Goal: Transaction & Acquisition: Purchase product/service

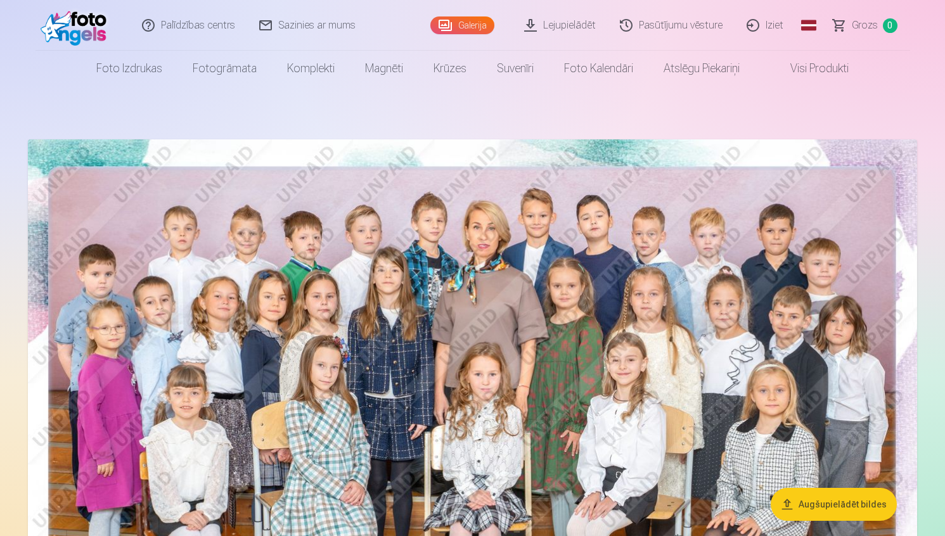
click at [809, 25] on link "Global" at bounding box center [808, 25] width 25 height 51
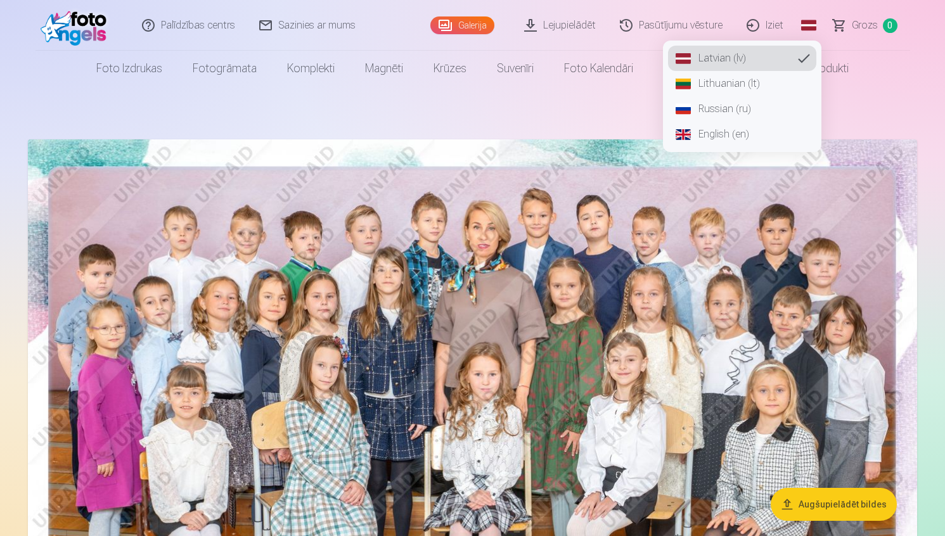
click at [717, 109] on link "Russian (ru)" at bounding box center [742, 108] width 148 height 25
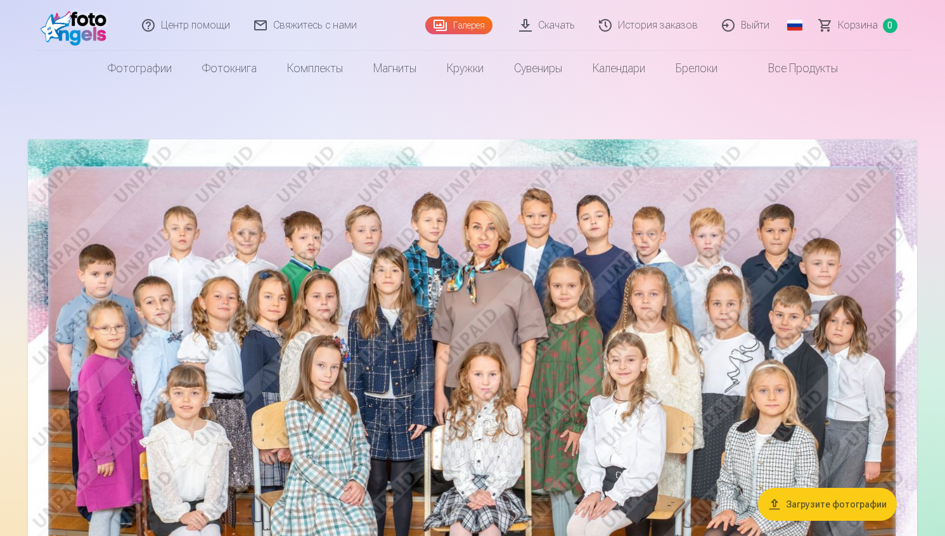
click at [811, 409] on img at bounding box center [472, 435] width 889 height 593
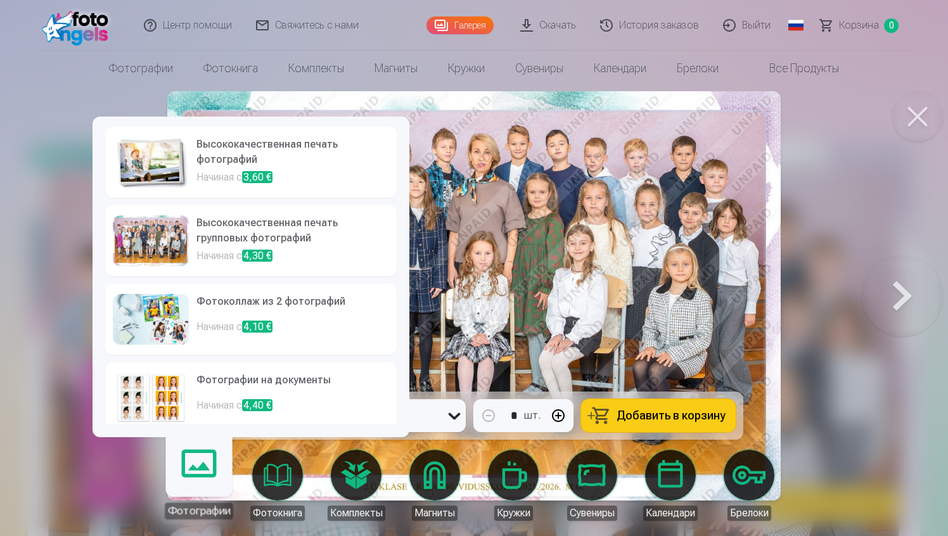
click at [691, 402] on button "Добавить в корзину" at bounding box center [658, 415] width 155 height 33
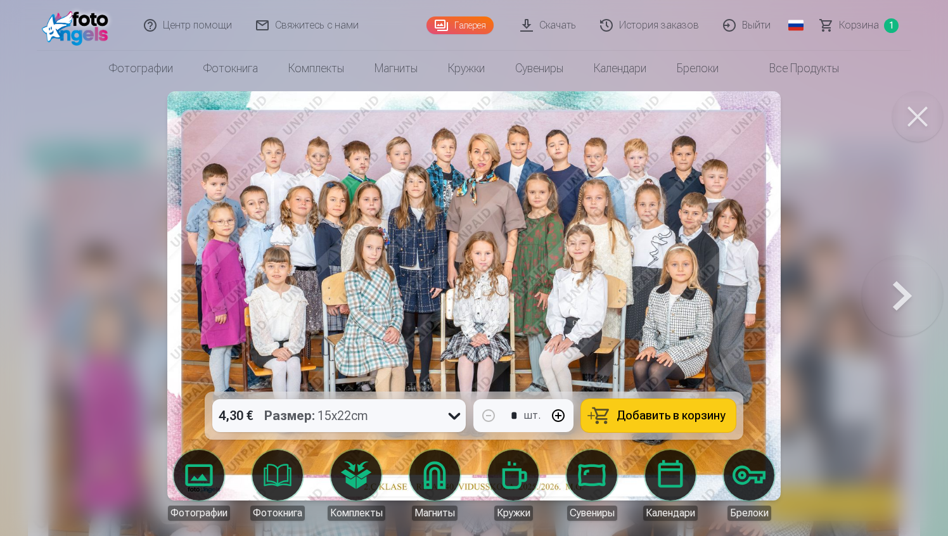
click at [905, 133] on button at bounding box center [917, 116] width 51 height 51
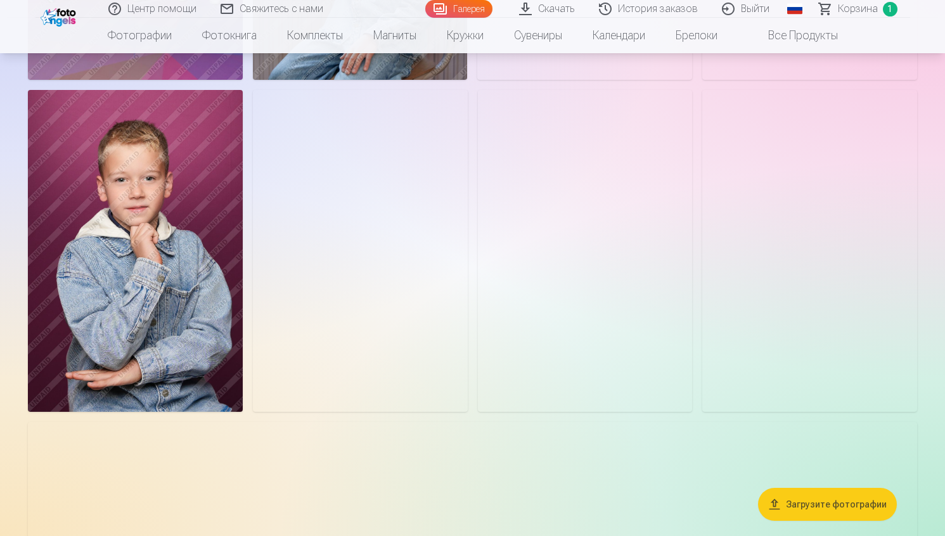
scroll to position [3260, 0]
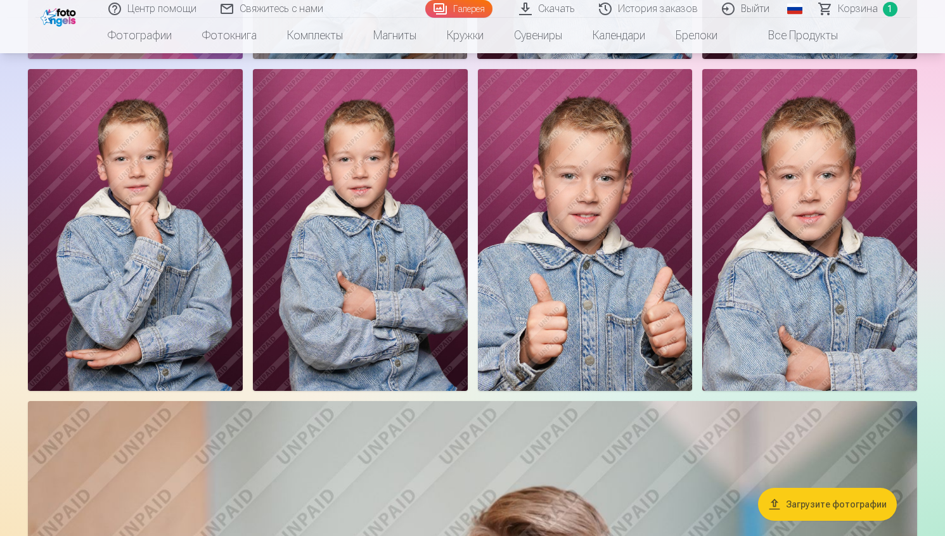
click at [861, 257] on img at bounding box center [809, 230] width 215 height 322
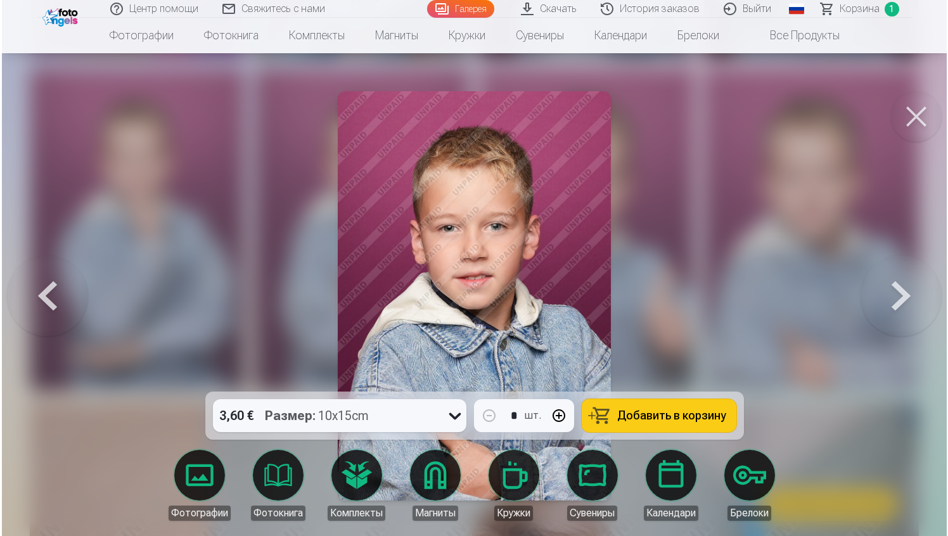
scroll to position [3269, 0]
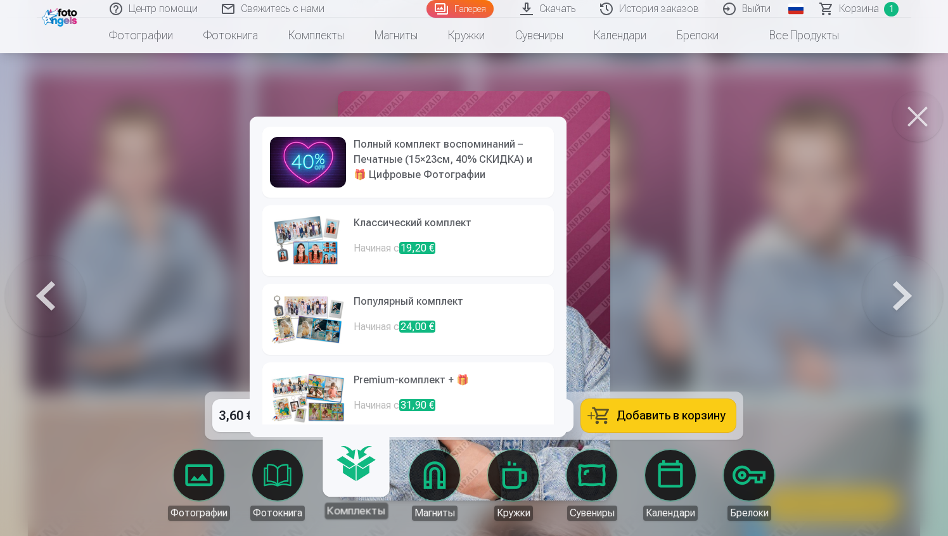
click at [650, 417] on span "Добавить в корзину" at bounding box center [670, 415] width 109 height 11
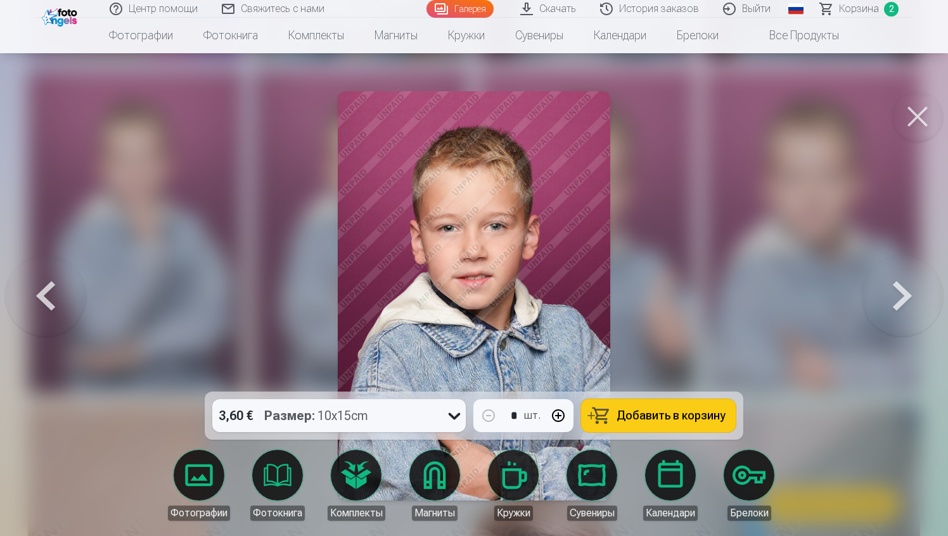
click at [908, 128] on button at bounding box center [917, 116] width 51 height 51
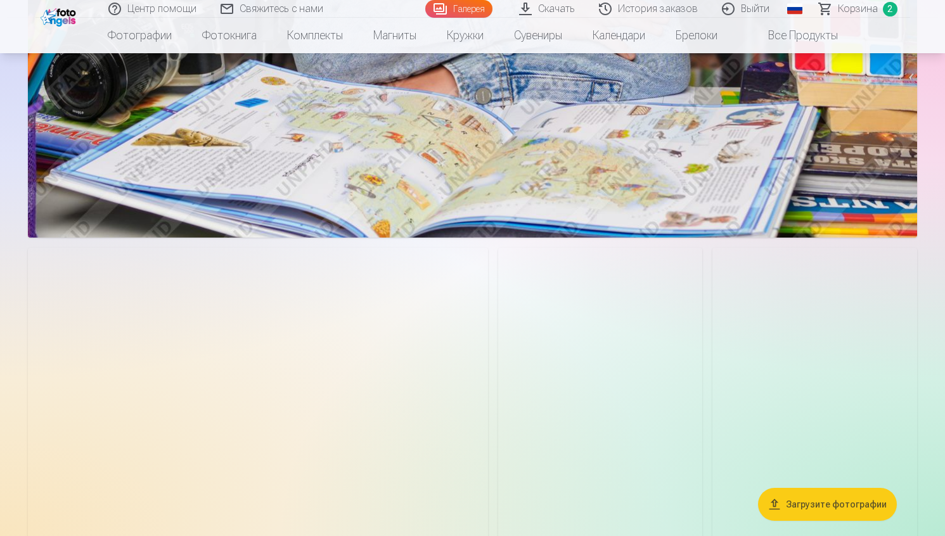
scroll to position [2428, 0]
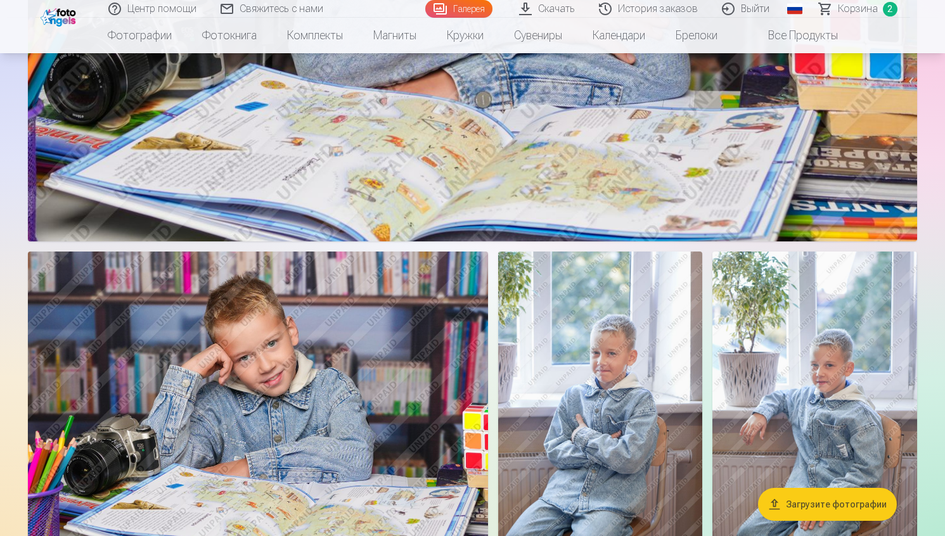
click at [384, 384] on img at bounding box center [258, 404] width 460 height 307
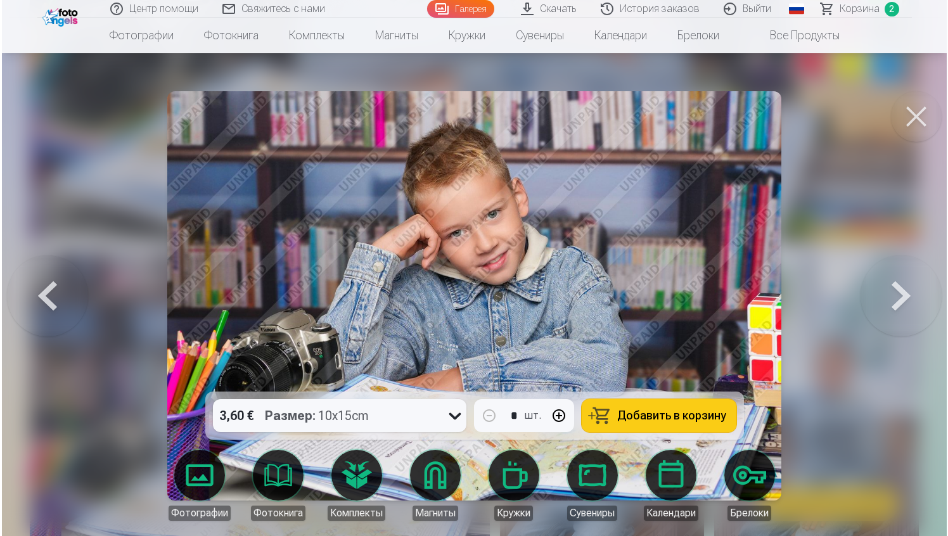
scroll to position [2435, 0]
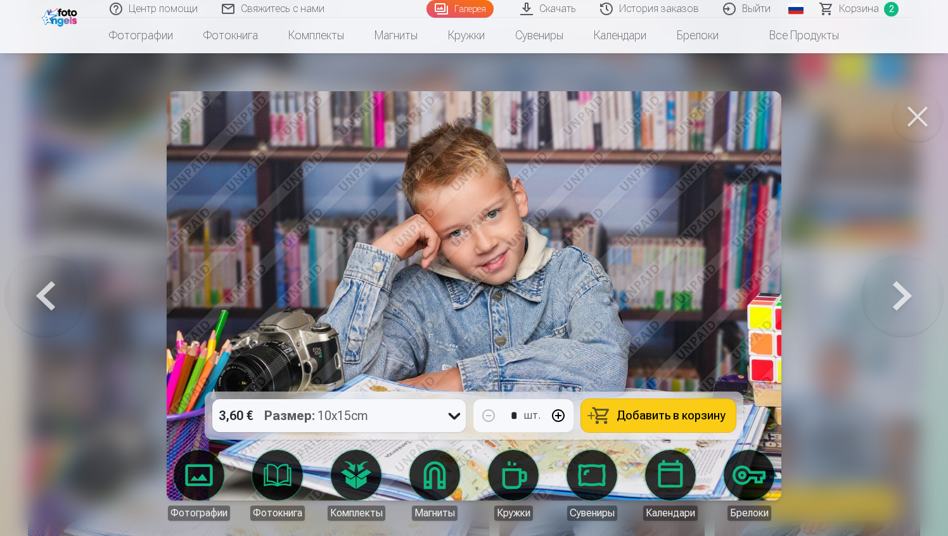
click at [618, 430] on button "Добавить в корзину" at bounding box center [658, 415] width 155 height 33
click at [922, 132] on button at bounding box center [917, 116] width 51 height 51
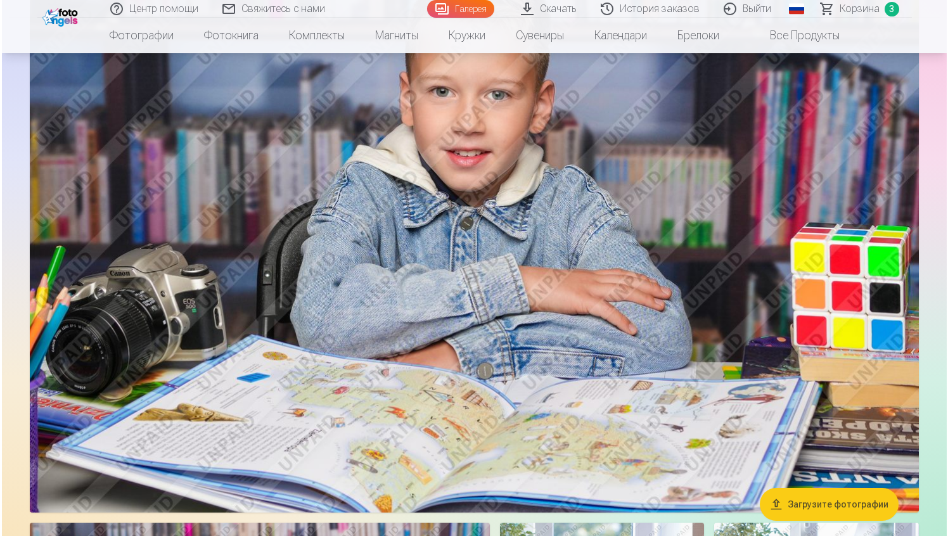
scroll to position [2189, 0]
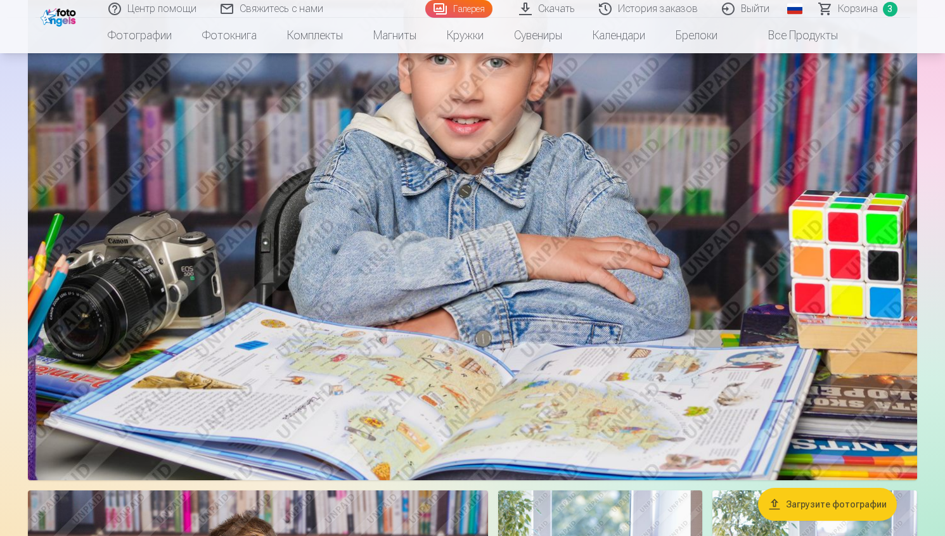
click at [570, 286] on img at bounding box center [472, 184] width 889 height 592
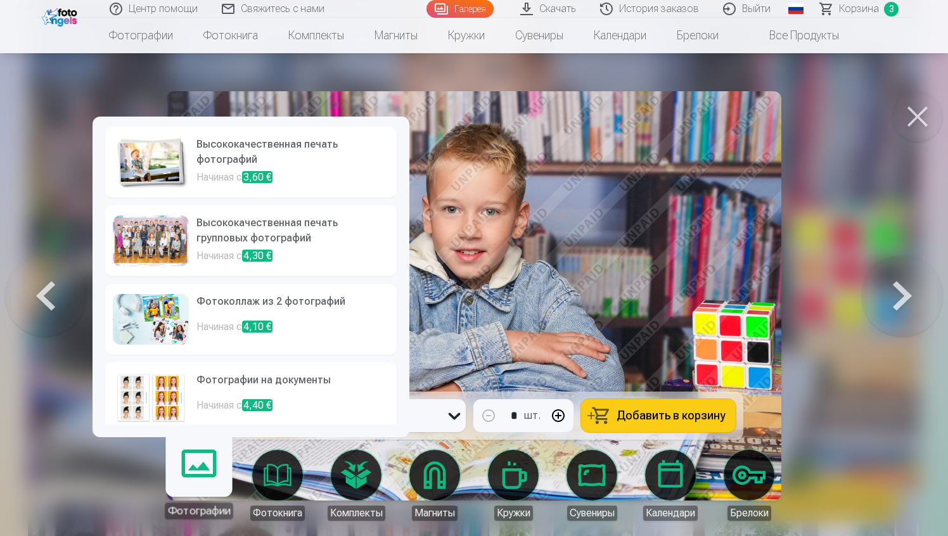
click at [206, 475] on link "Фотографии" at bounding box center [199, 480] width 78 height 78
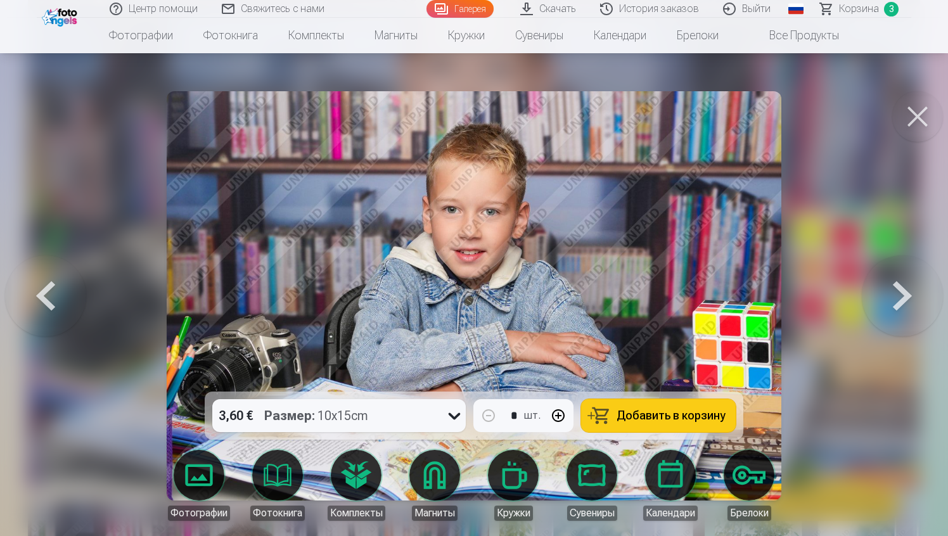
click at [708, 420] on span "Добавить в корзину" at bounding box center [670, 415] width 109 height 11
click at [918, 127] on button at bounding box center [917, 116] width 51 height 51
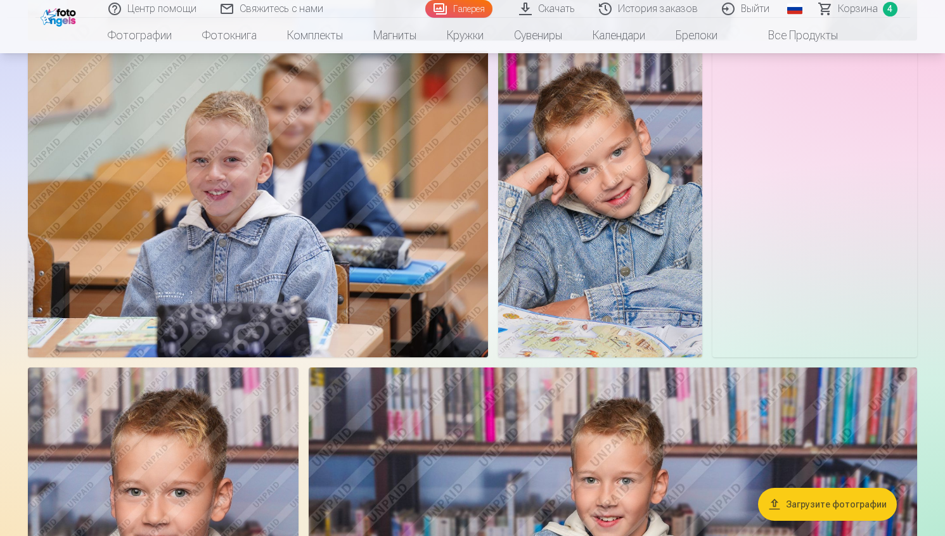
scroll to position [1294, 0]
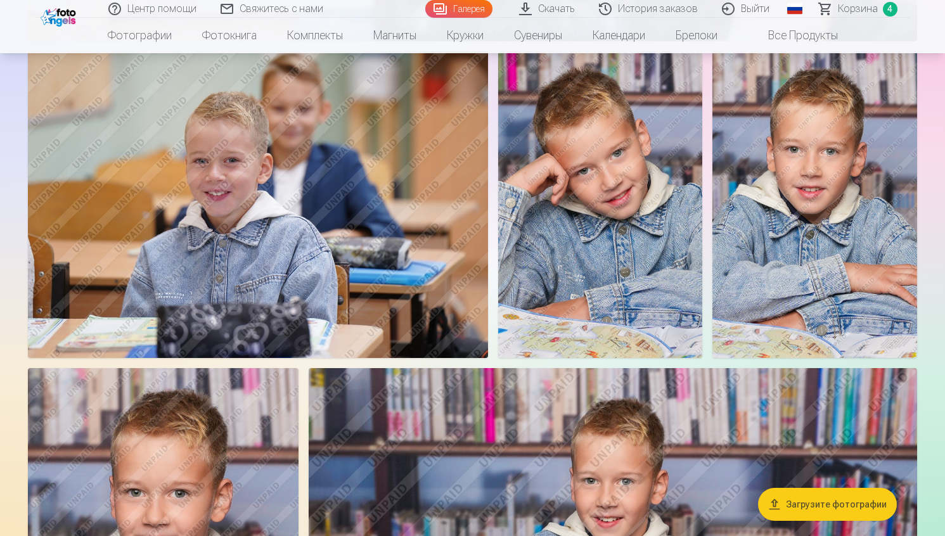
click at [671, 184] on img at bounding box center [600, 204] width 204 height 307
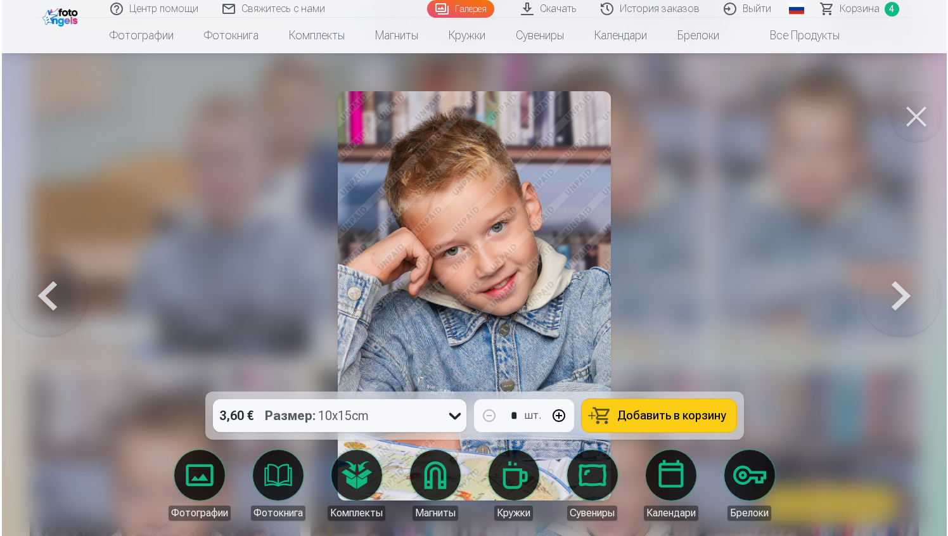
scroll to position [1296, 0]
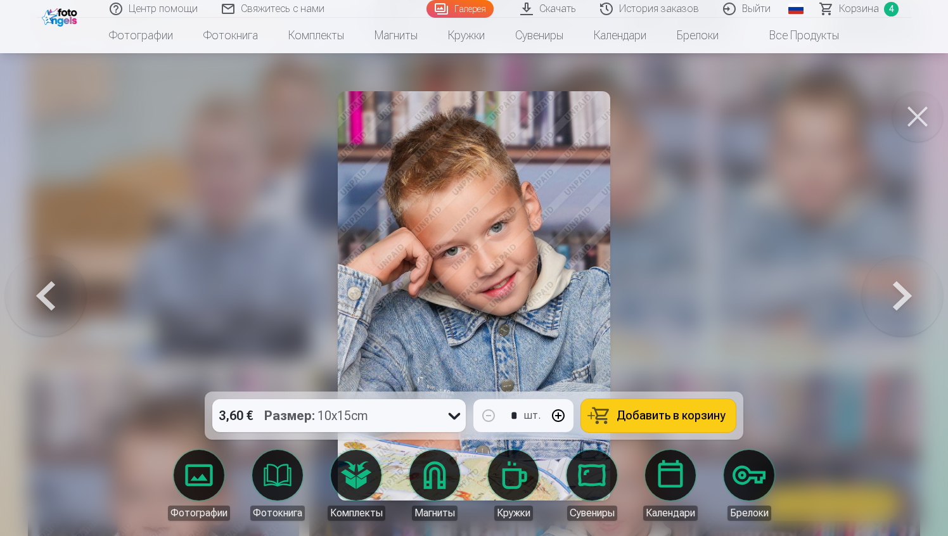
click at [663, 408] on button "Добавить в корзину" at bounding box center [658, 415] width 155 height 33
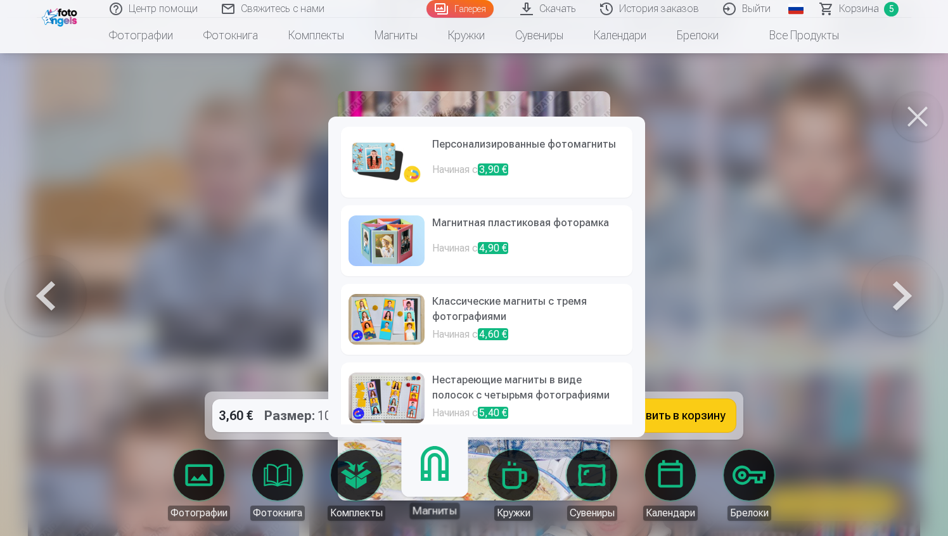
click at [436, 484] on link "Магниты" at bounding box center [434, 480] width 78 height 78
click at [478, 193] on link "Персонализированные фотомагниты Начиная с 3,90 €" at bounding box center [486, 162] width 291 height 71
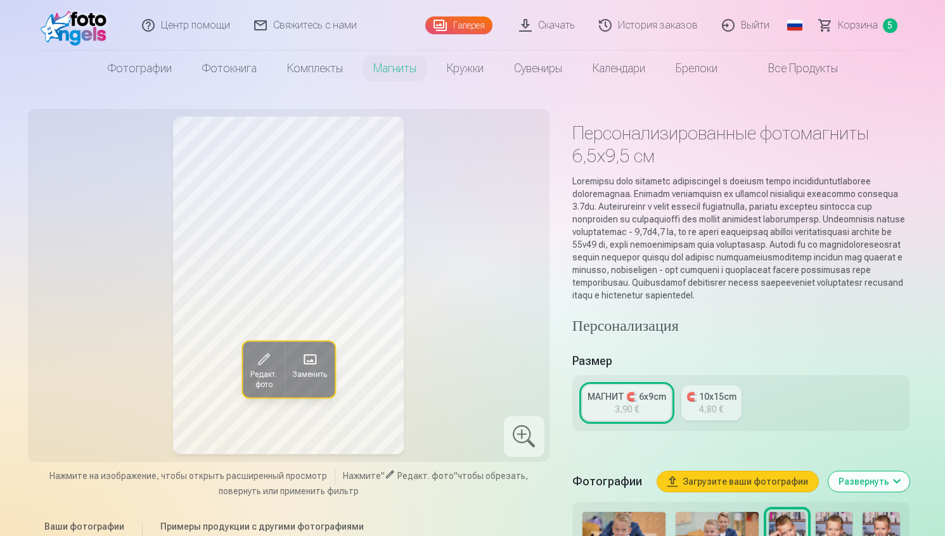
click at [633, 416] on div "3,90 €" at bounding box center [626, 409] width 24 height 13
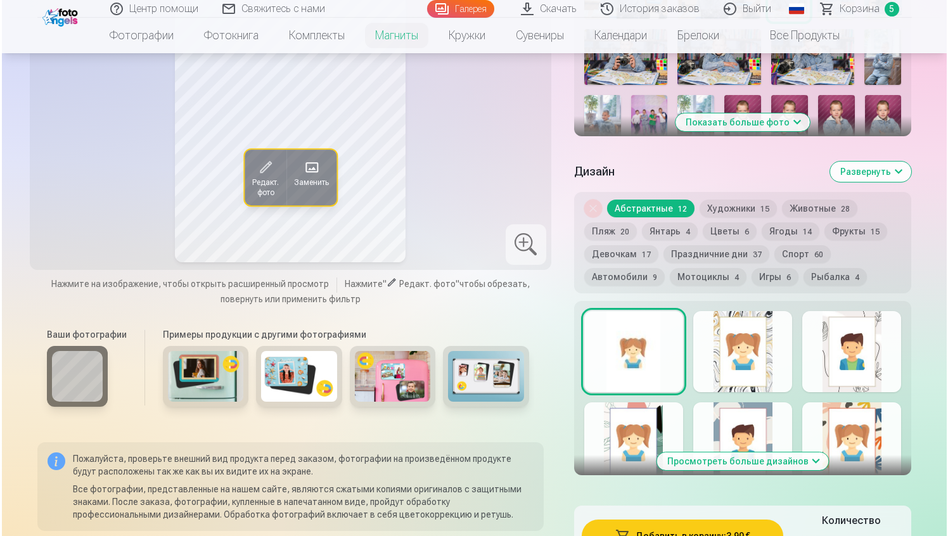
scroll to position [647, 0]
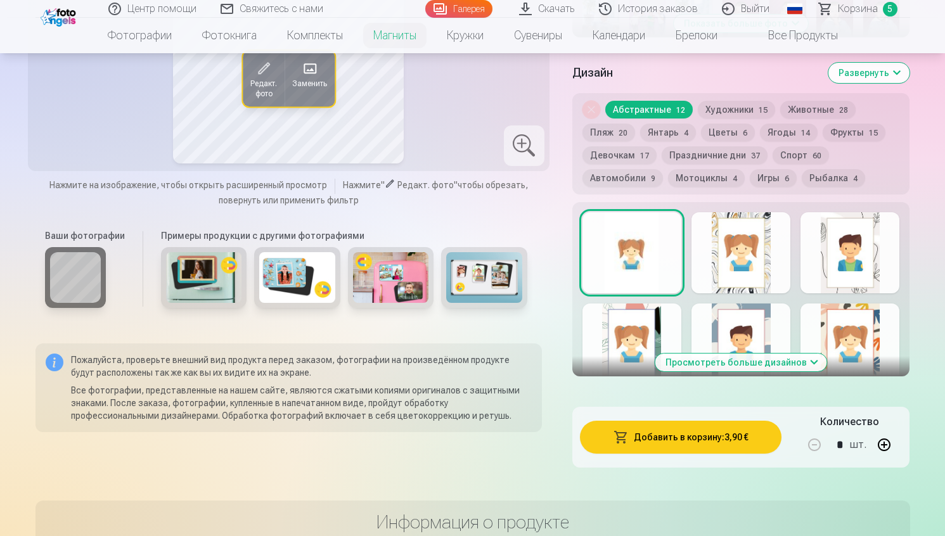
click at [886, 454] on button "button" at bounding box center [884, 445] width 30 height 30
drag, startPoint x: 719, startPoint y: 454, endPoint x: 867, endPoint y: 481, distance: 150.7
click at [811, 459] on button "button" at bounding box center [814, 445] width 30 height 30
type input "*"
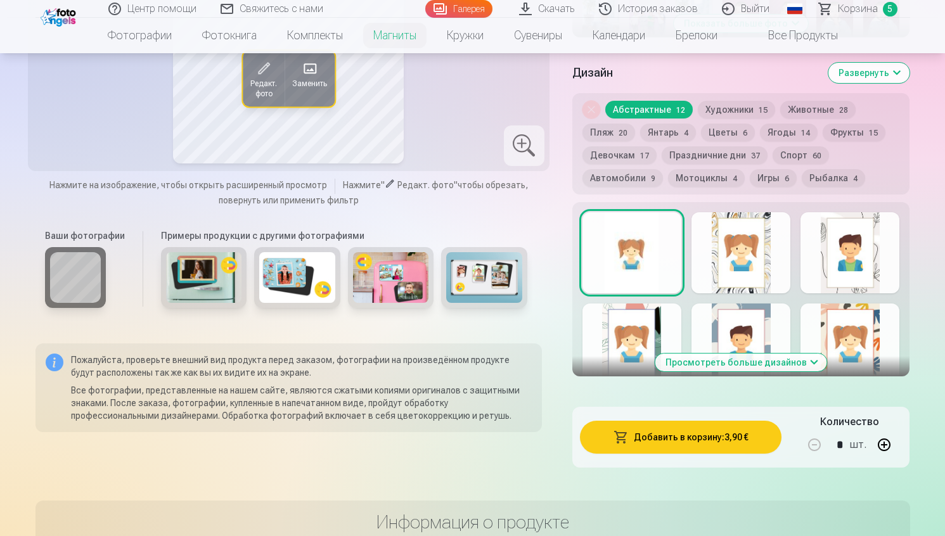
click at [756, 454] on button "Добавить в корзину : 3,90 €" at bounding box center [681, 437] width 202 height 33
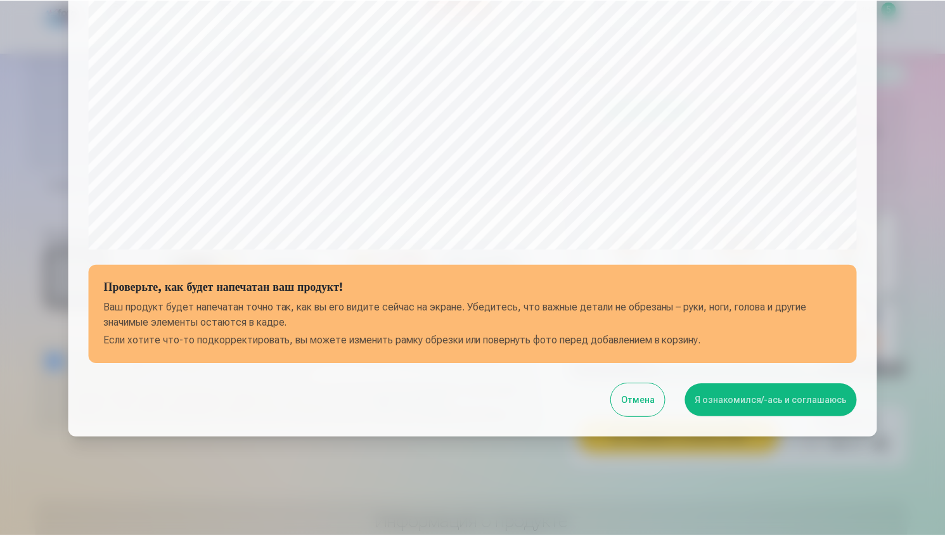
scroll to position [376, 0]
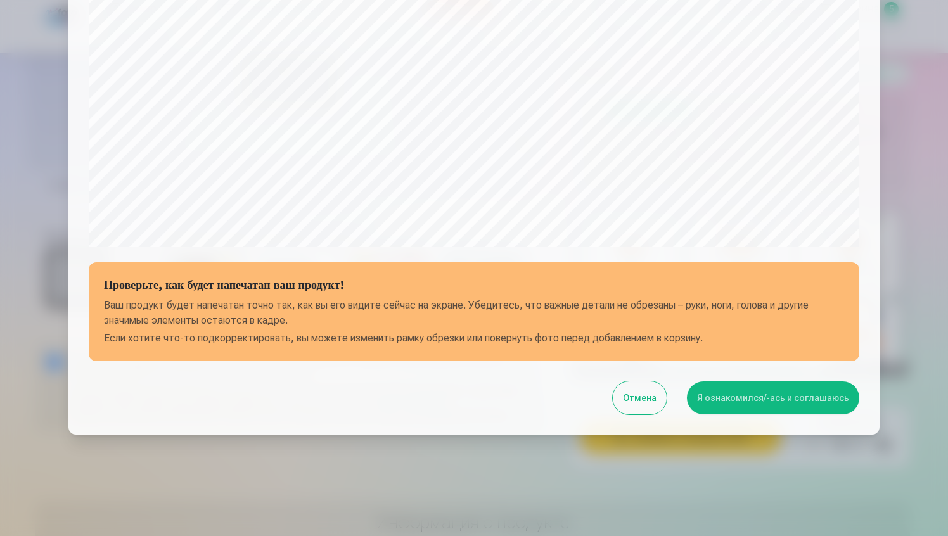
click at [740, 407] on button "Я ознакомился/-ась и соглашаюсь" at bounding box center [773, 397] width 172 height 33
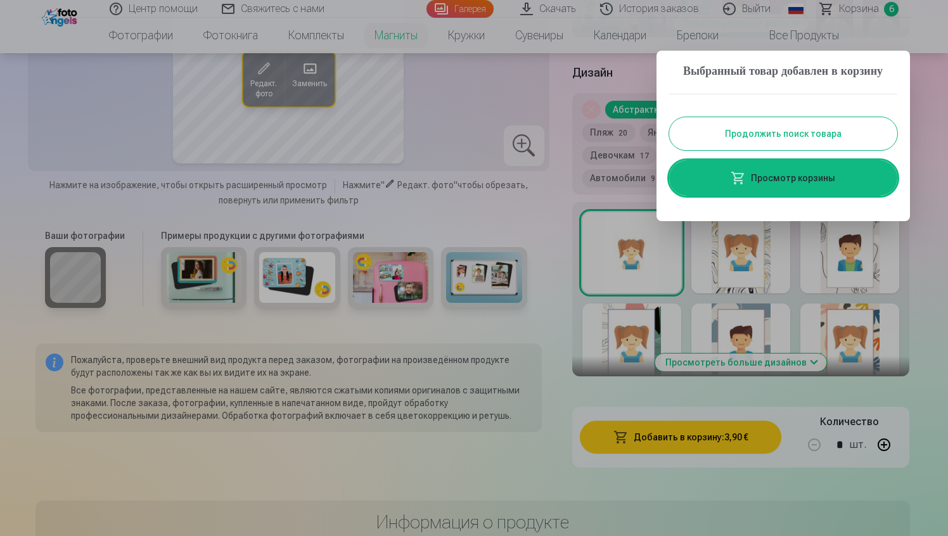
click at [557, 340] on div at bounding box center [474, 268] width 948 height 536
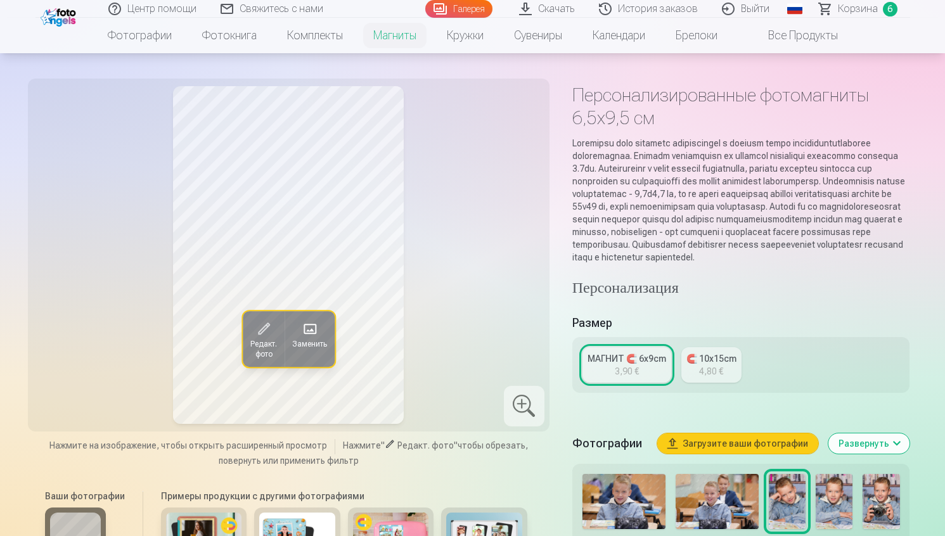
scroll to position [0, 0]
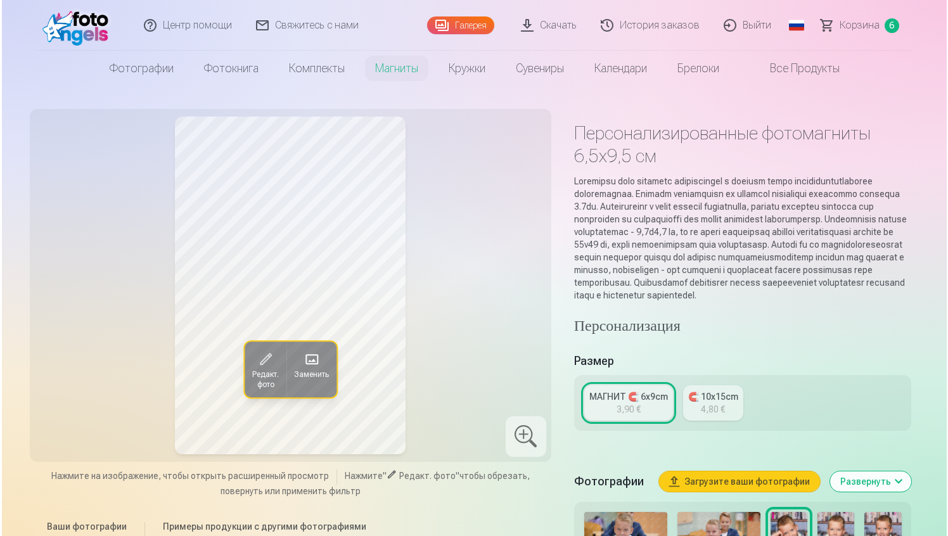
scroll to position [1296, 0]
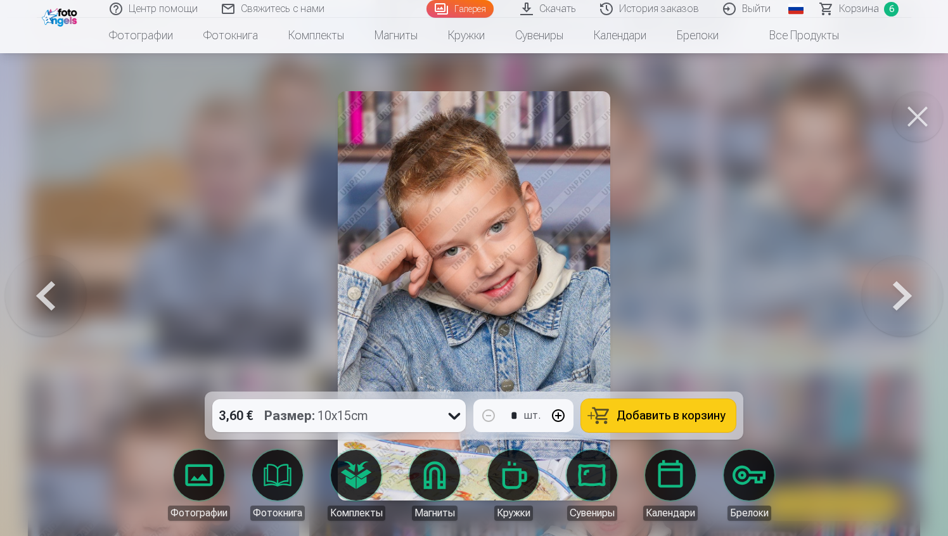
click at [912, 108] on button at bounding box center [917, 116] width 51 height 51
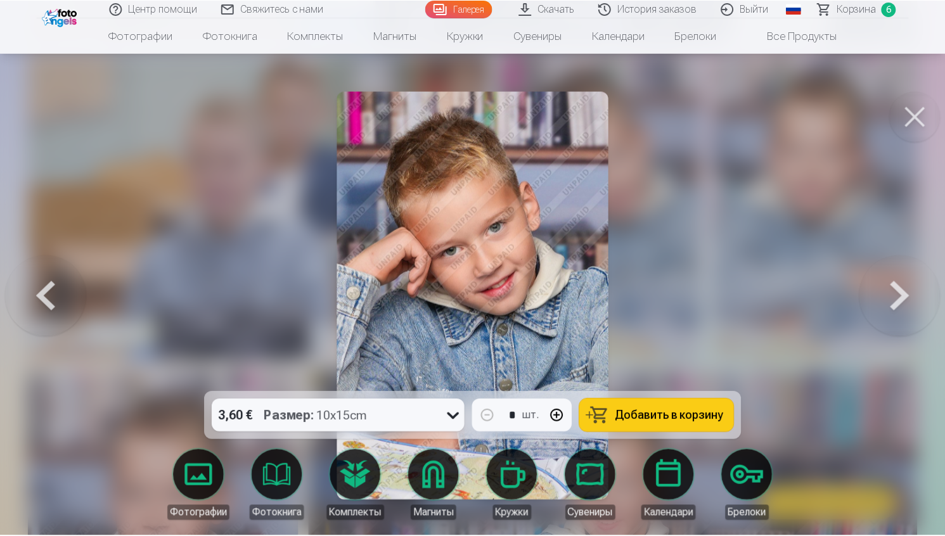
scroll to position [1294, 0]
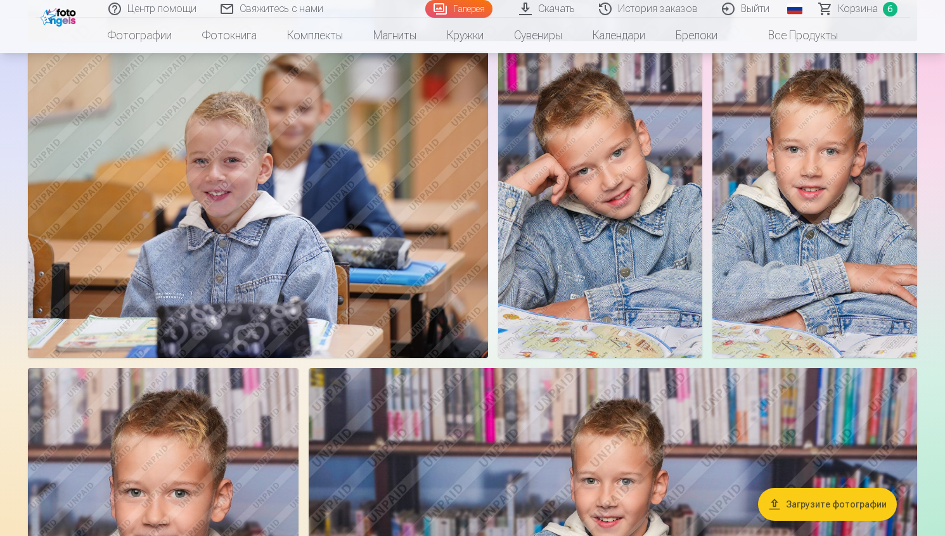
click at [869, 252] on img at bounding box center [814, 204] width 205 height 307
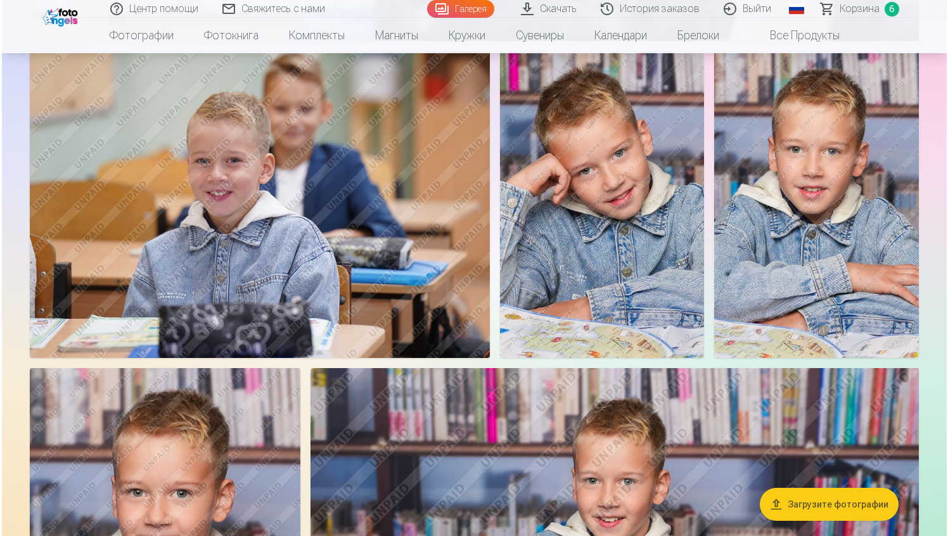
scroll to position [1296, 0]
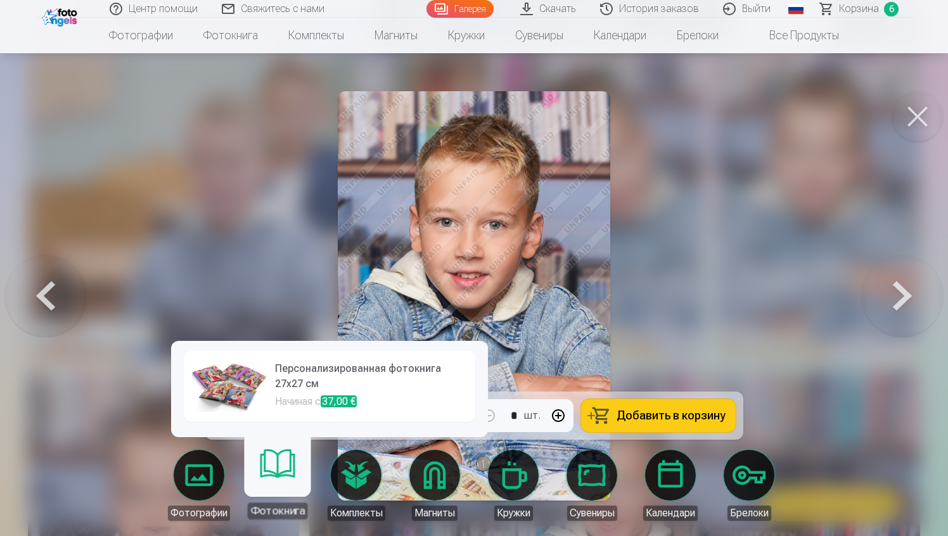
click at [431, 483] on link "Магниты" at bounding box center [434, 485] width 71 height 71
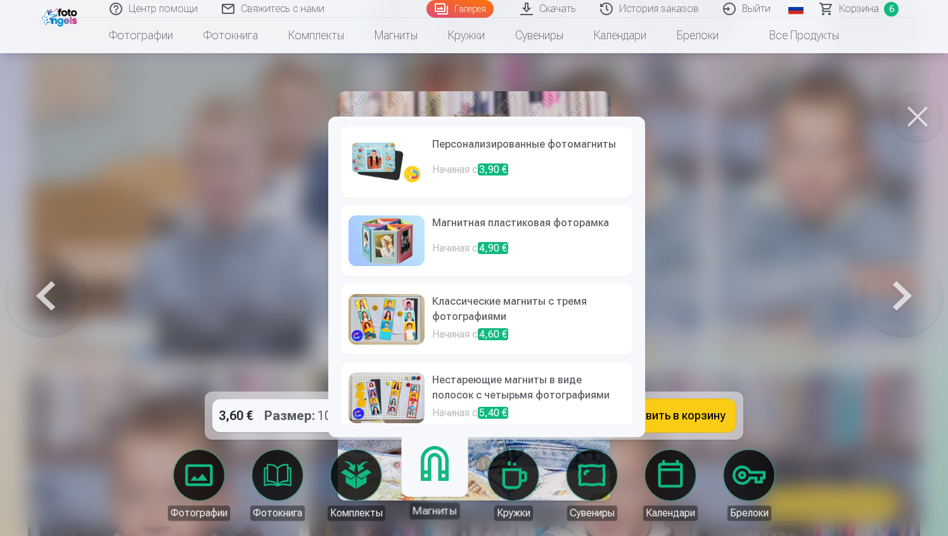
click at [577, 148] on h6 "Персонализированные фотомагниты" at bounding box center [528, 149] width 193 height 25
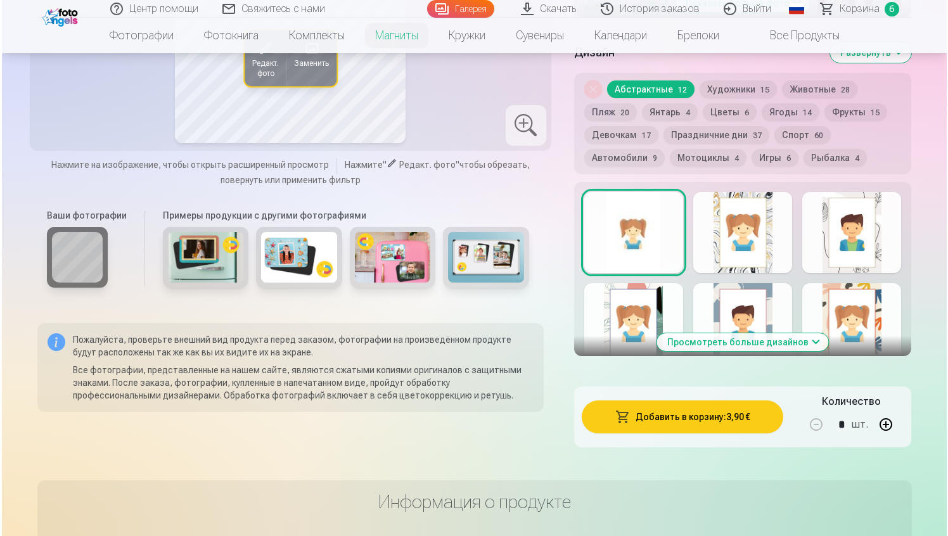
scroll to position [692, 0]
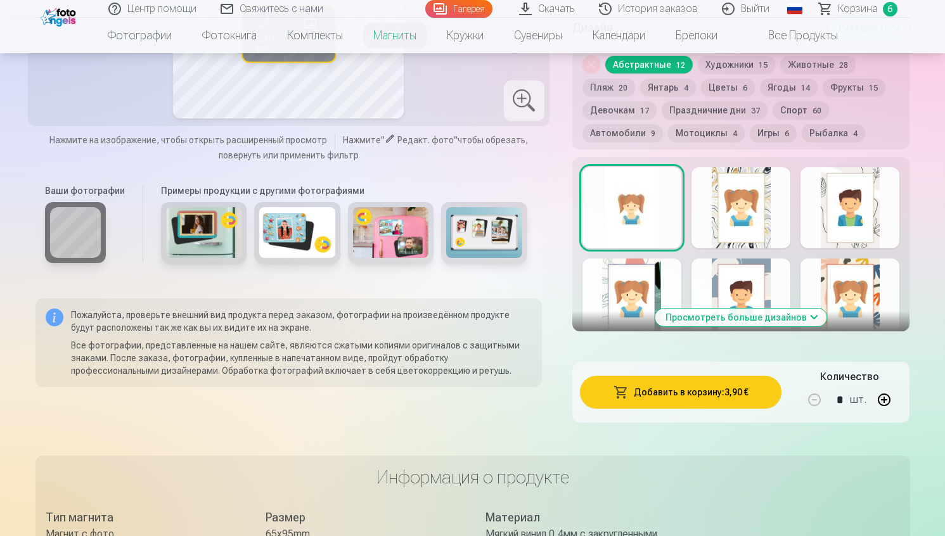
click at [673, 409] on button "Добавить в корзину : 3,90 €" at bounding box center [681, 392] width 202 height 33
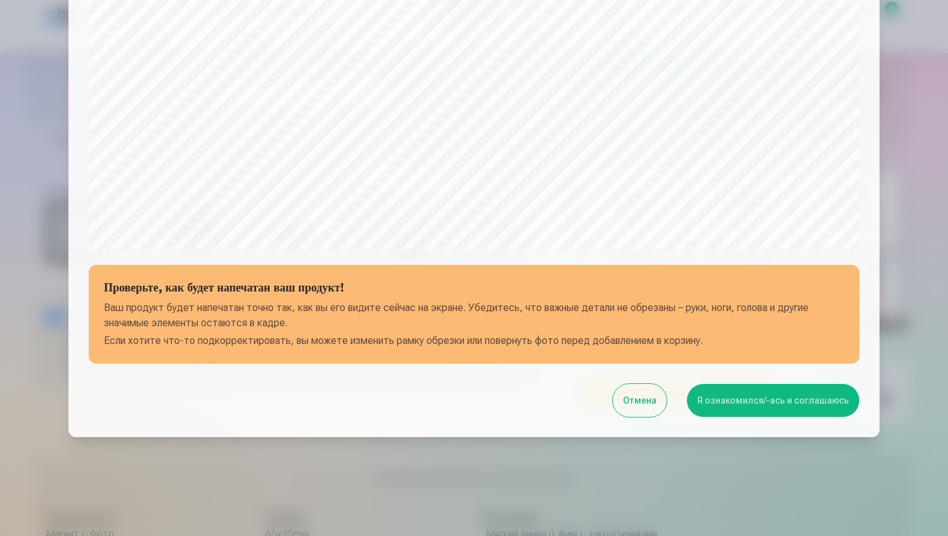
scroll to position [376, 0]
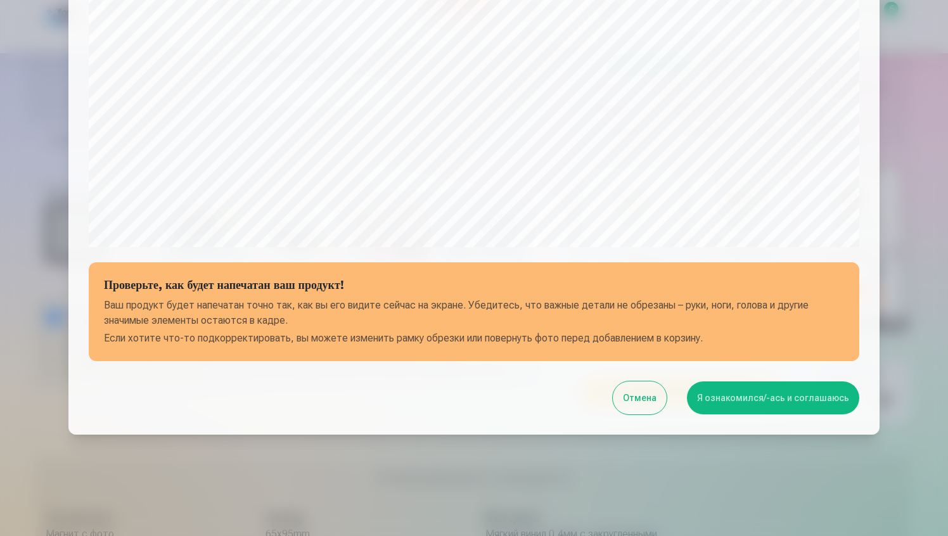
click at [763, 376] on div "Проверьте, как будет напечатан ваш продукт! Ваш продукт будет напечатан точно т…" at bounding box center [473, 42] width 811 height 786
click at [762, 405] on button "Я ознакомился/-ась и соглашаюсь" at bounding box center [773, 397] width 172 height 33
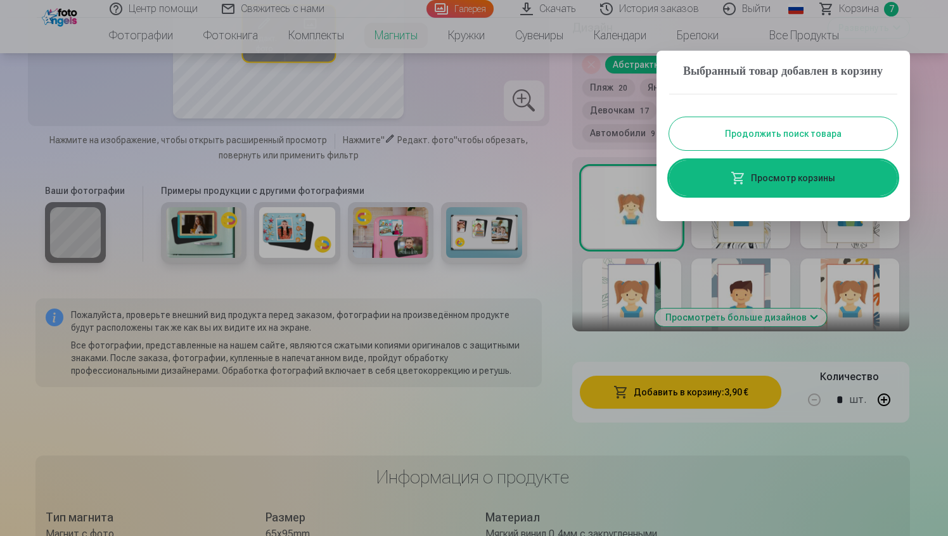
click at [824, 196] on link "Просмотр корзины" at bounding box center [783, 177] width 228 height 35
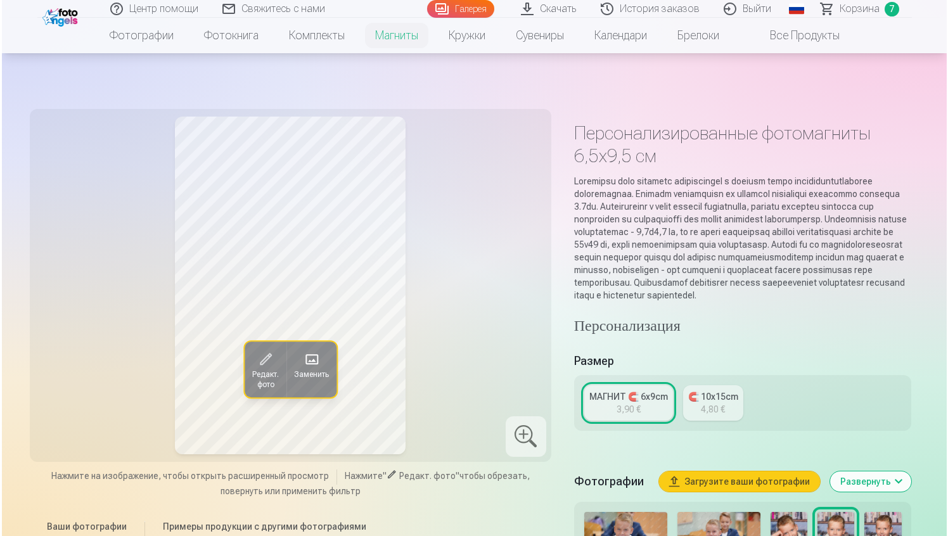
scroll to position [1296, 0]
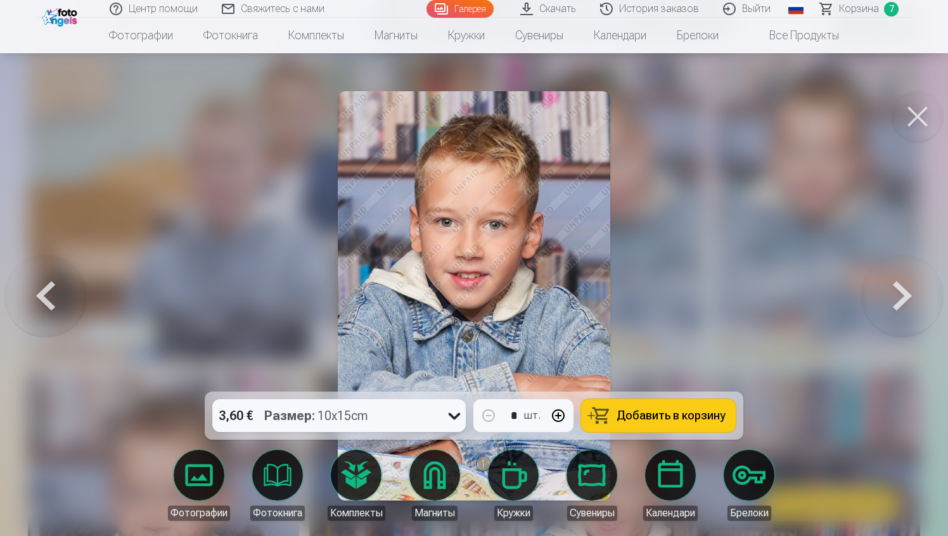
click at [913, 127] on button at bounding box center [917, 116] width 51 height 51
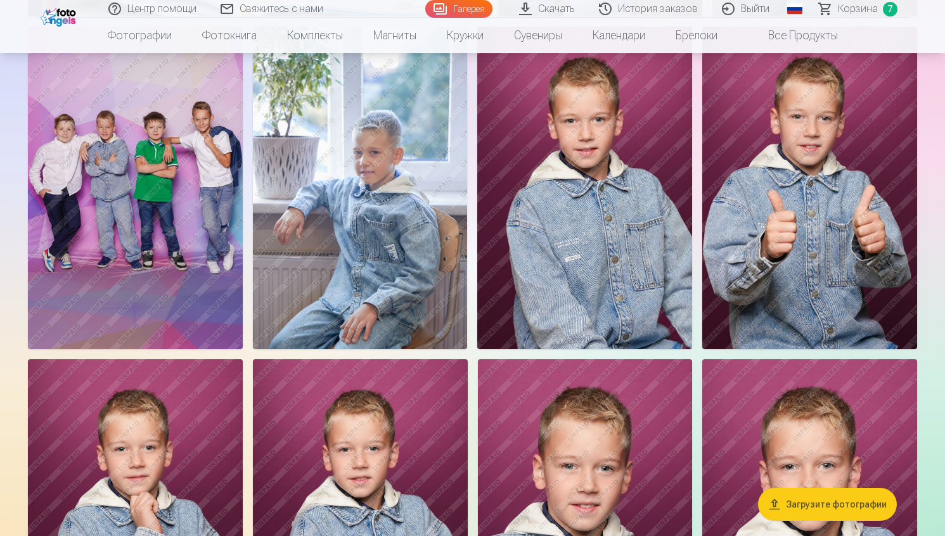
scroll to position [2846, 0]
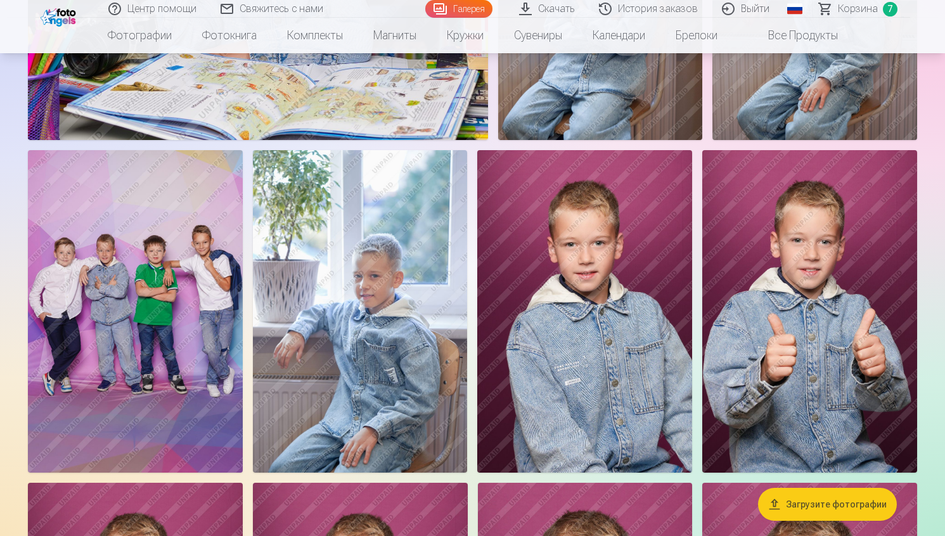
click at [173, 300] on img at bounding box center [135, 311] width 215 height 322
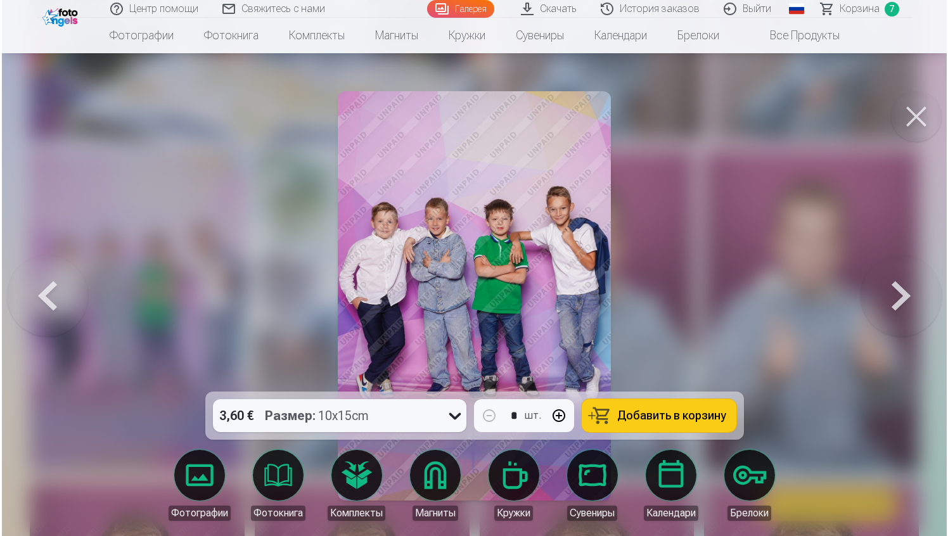
scroll to position [2855, 0]
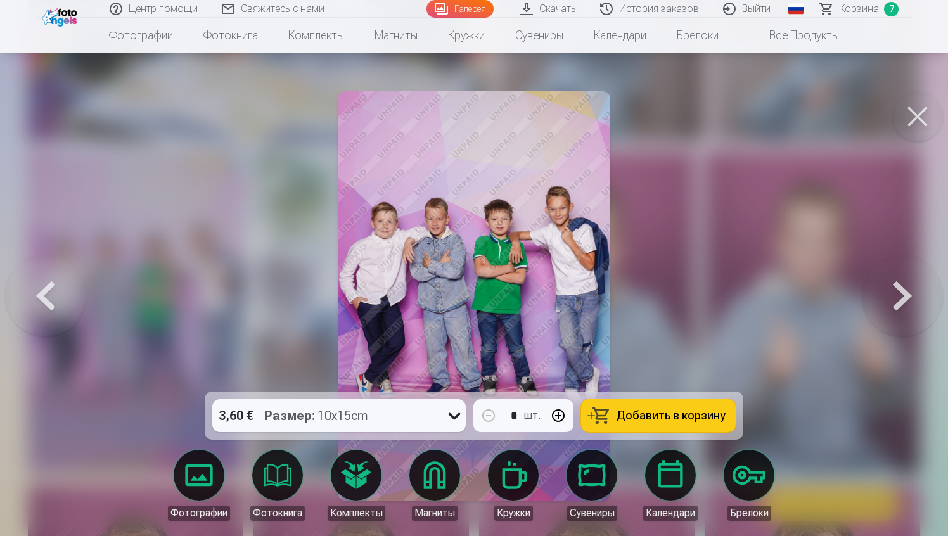
click at [642, 414] on span "Добавить в корзину" at bounding box center [670, 415] width 109 height 11
click at [862, 3] on span "Корзина" at bounding box center [859, 8] width 40 height 15
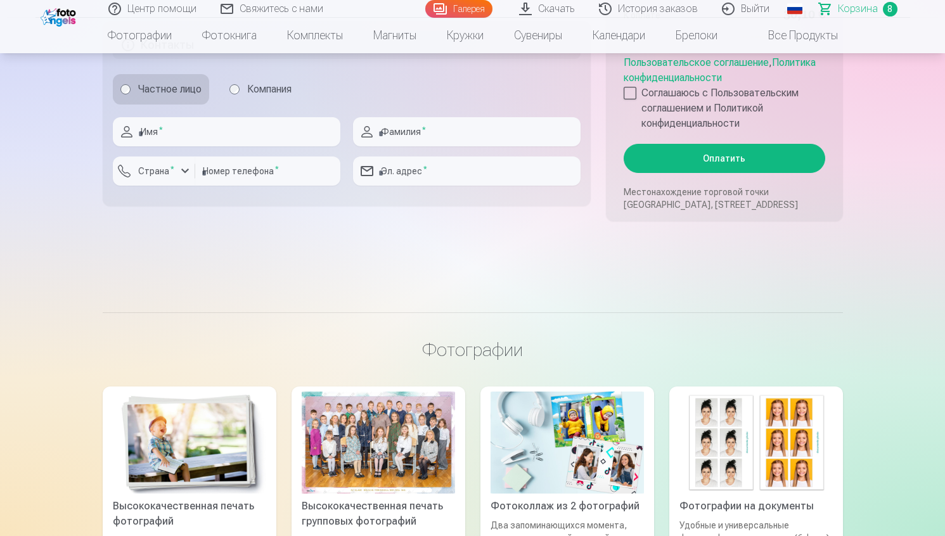
scroll to position [1604, 0]
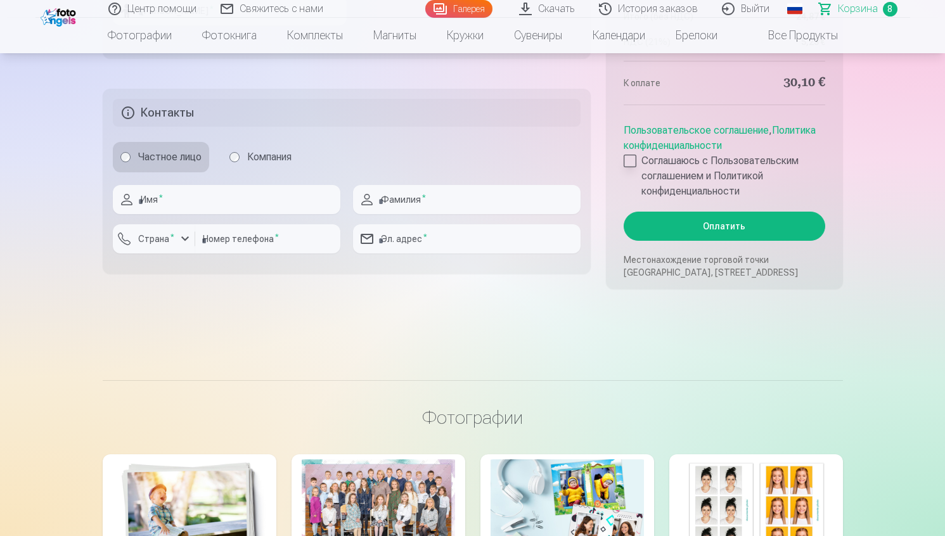
click at [633, 156] on div at bounding box center [629, 161] width 13 height 13
click at [246, 201] on input "text" at bounding box center [226, 199] width 227 height 29
type input "******"
click at [385, 211] on input "text" at bounding box center [466, 199] width 227 height 29
type input "*****"
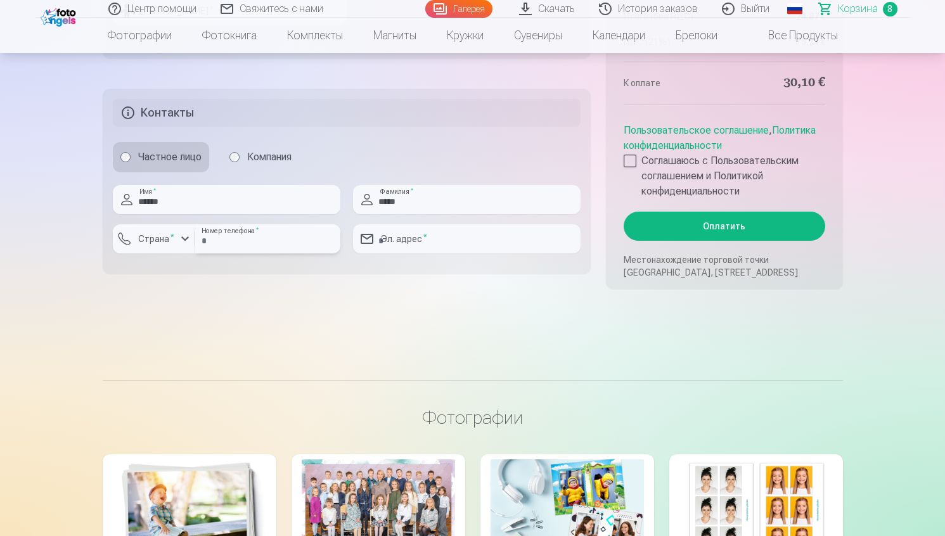
click at [230, 232] on input "number" at bounding box center [267, 238] width 145 height 29
type input "********"
click at [186, 244] on div "button" at bounding box center [184, 238] width 15 height 15
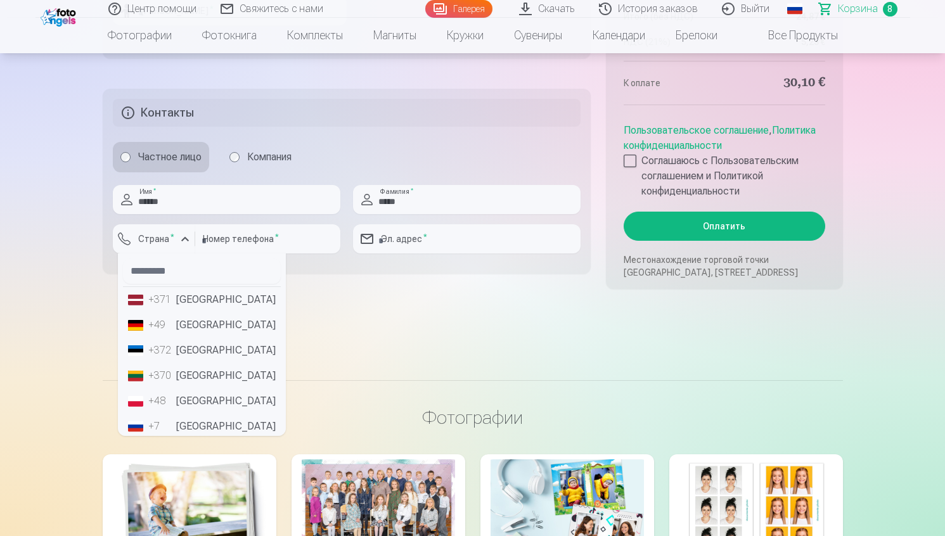
click at [182, 300] on li "+371 [GEOGRAPHIC_DATA]" at bounding box center [202, 299] width 158 height 25
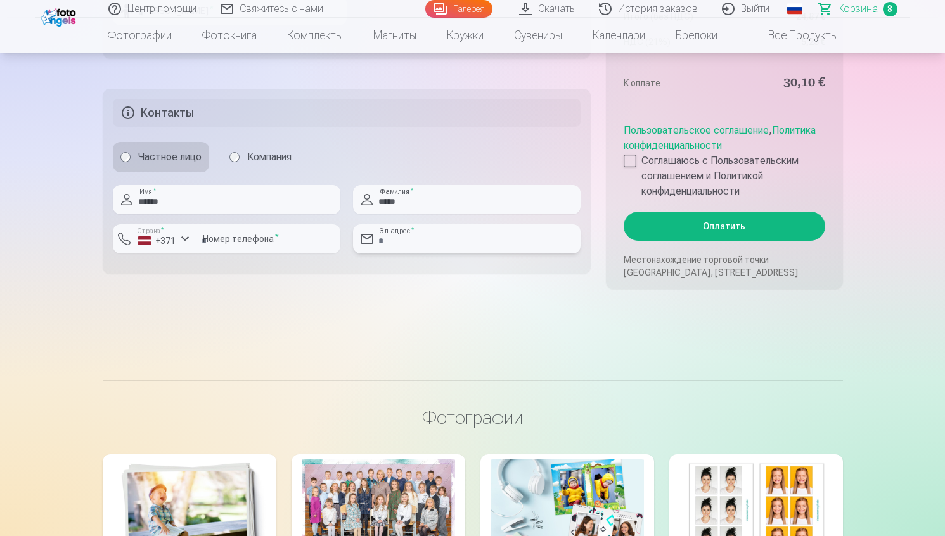
click at [404, 248] on input "email" at bounding box center [466, 238] width 227 height 29
type input "**********"
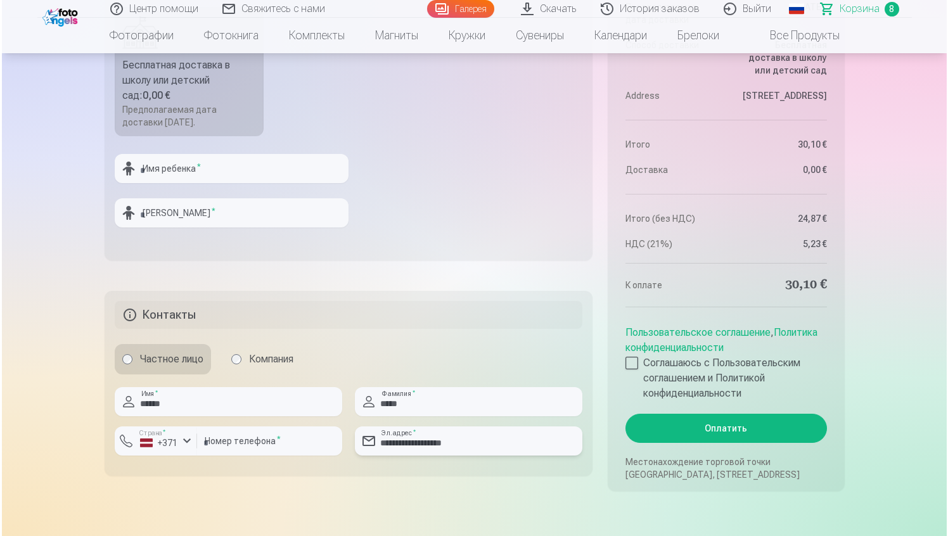
scroll to position [1400, 0]
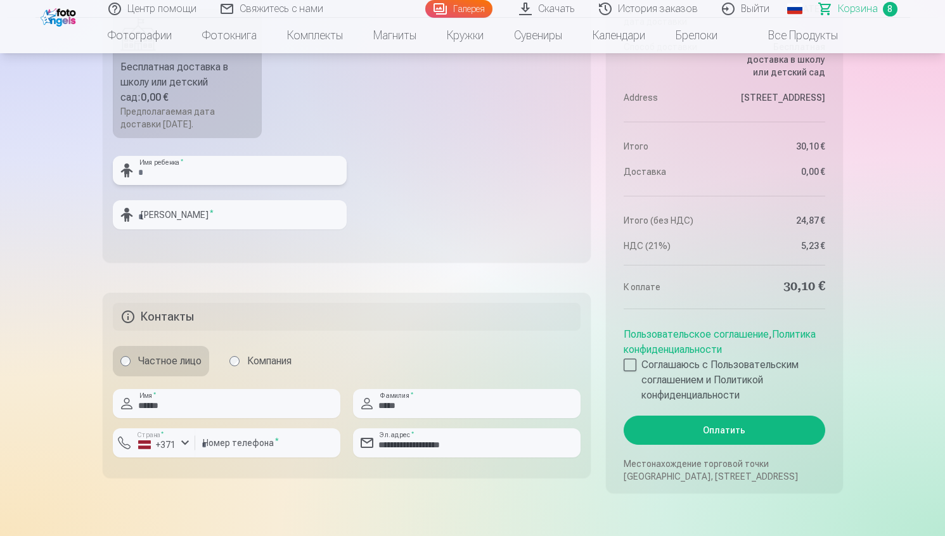
click at [183, 179] on input "text" at bounding box center [230, 170] width 234 height 29
type input "*"
type input "******"
click at [213, 222] on input "text" at bounding box center [230, 214] width 234 height 29
type input "*****"
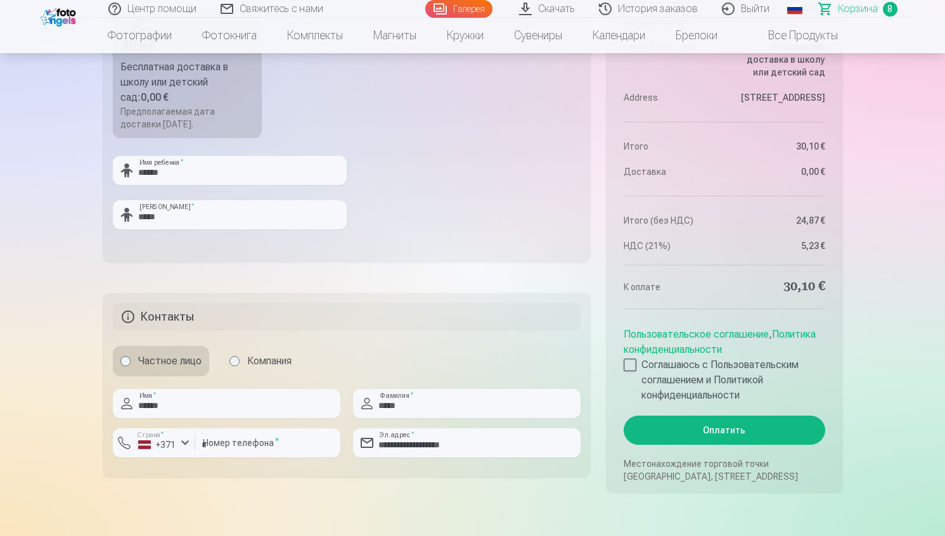
click at [661, 439] on button "Оплатить" at bounding box center [723, 430] width 201 height 29
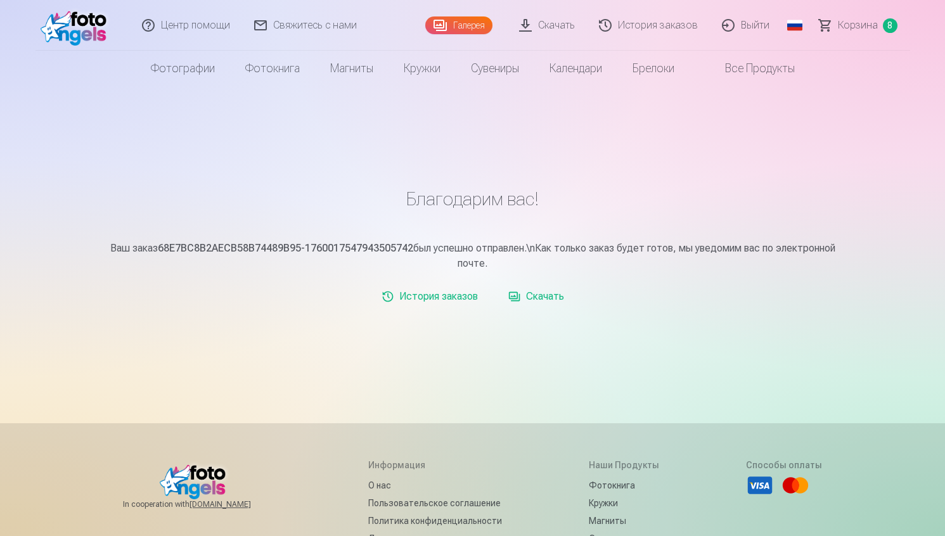
click at [537, 298] on link "Скачать" at bounding box center [536, 296] width 66 height 25
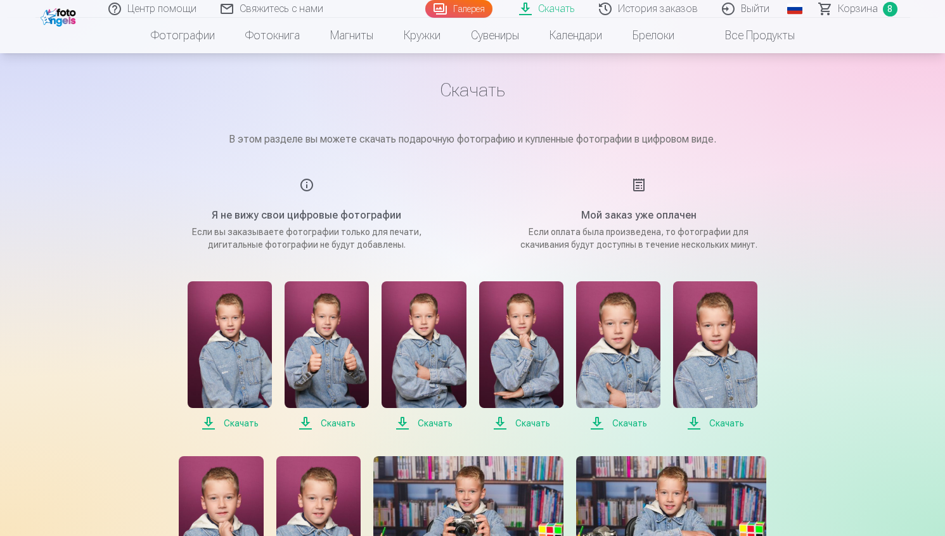
scroll to position [60, 0]
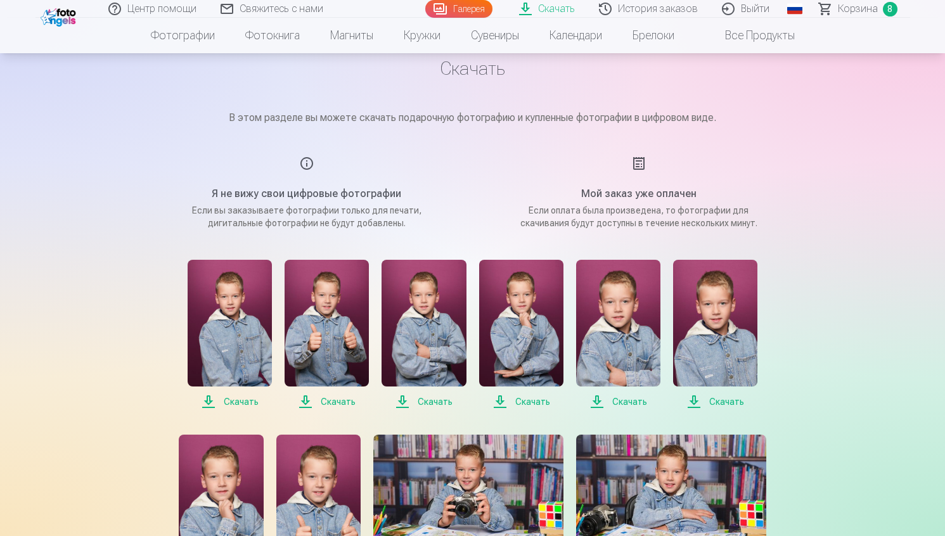
click at [232, 400] on span "Скачать" at bounding box center [230, 401] width 84 height 15
click at [341, 400] on span "Скачать" at bounding box center [326, 401] width 84 height 15
click at [437, 403] on span "Скачать" at bounding box center [423, 401] width 84 height 15
click at [538, 404] on span "Скачать" at bounding box center [521, 401] width 84 height 15
click at [616, 404] on span "Скачать" at bounding box center [618, 401] width 84 height 15
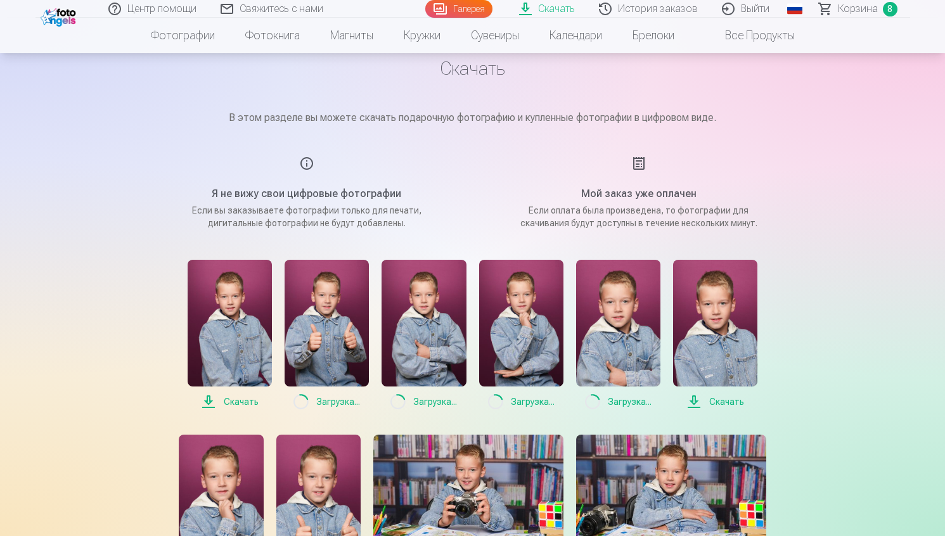
click at [732, 399] on span "Скачать" at bounding box center [715, 401] width 84 height 15
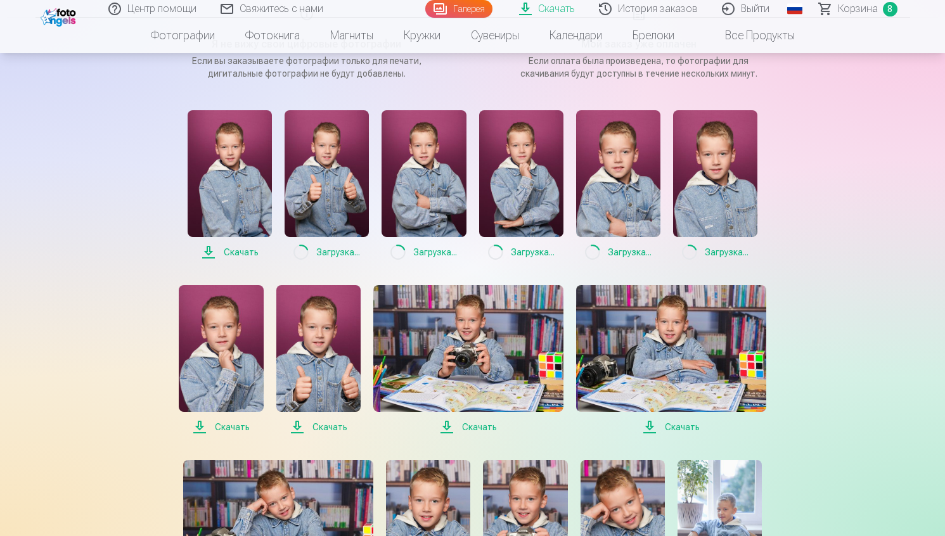
scroll to position [213, 0]
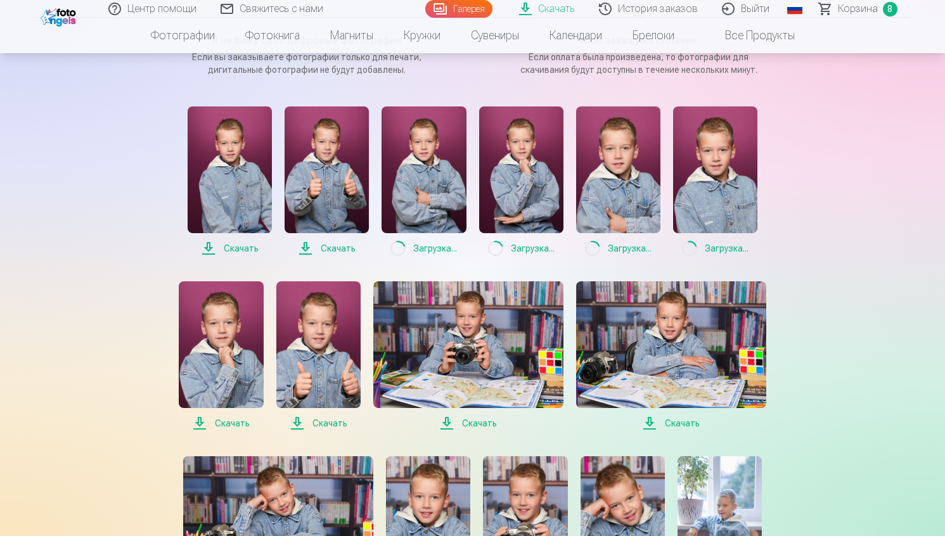
click at [231, 419] on span "Скачать" at bounding box center [221, 423] width 84 height 15
click at [326, 424] on span "Скачать" at bounding box center [318, 423] width 84 height 15
click at [473, 426] on span "Скачать" at bounding box center [468, 423] width 190 height 15
click at [690, 422] on span "Скачать" at bounding box center [671, 423] width 190 height 15
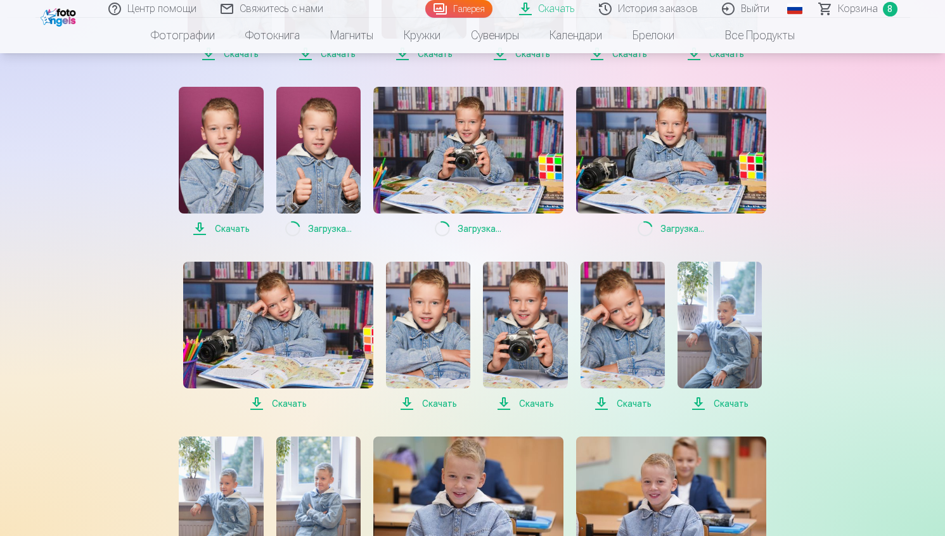
scroll to position [410, 0]
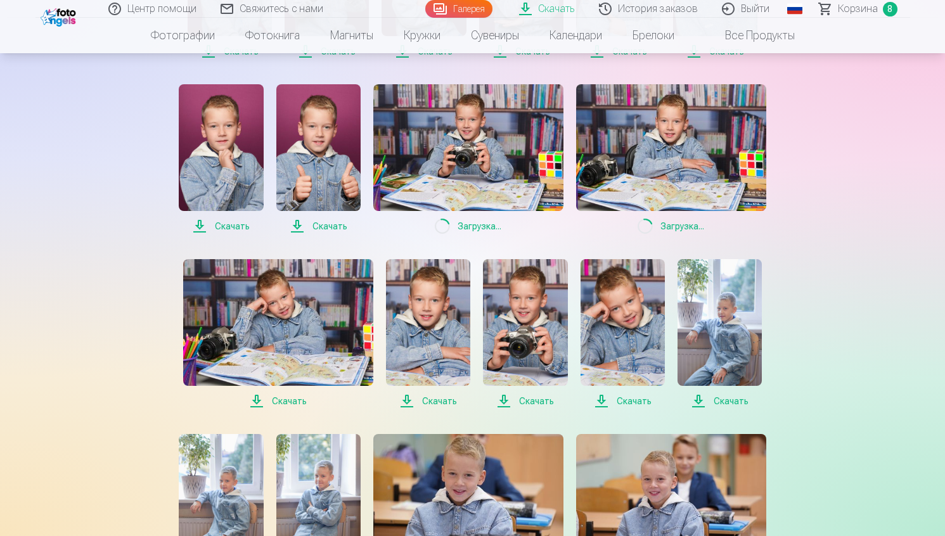
click at [291, 402] on span "Скачать" at bounding box center [278, 400] width 190 height 15
click at [447, 397] on span "Скачать" at bounding box center [428, 400] width 84 height 15
click at [535, 398] on span "Скачать" at bounding box center [525, 400] width 84 height 15
click at [645, 398] on span "Скачать" at bounding box center [622, 400] width 84 height 15
click at [732, 400] on span "Скачать" at bounding box center [719, 400] width 84 height 15
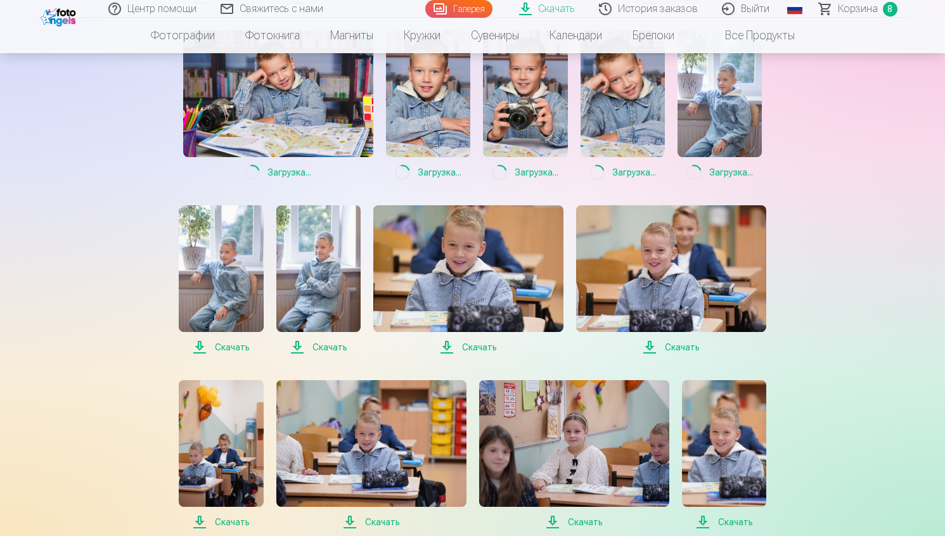
scroll to position [642, 0]
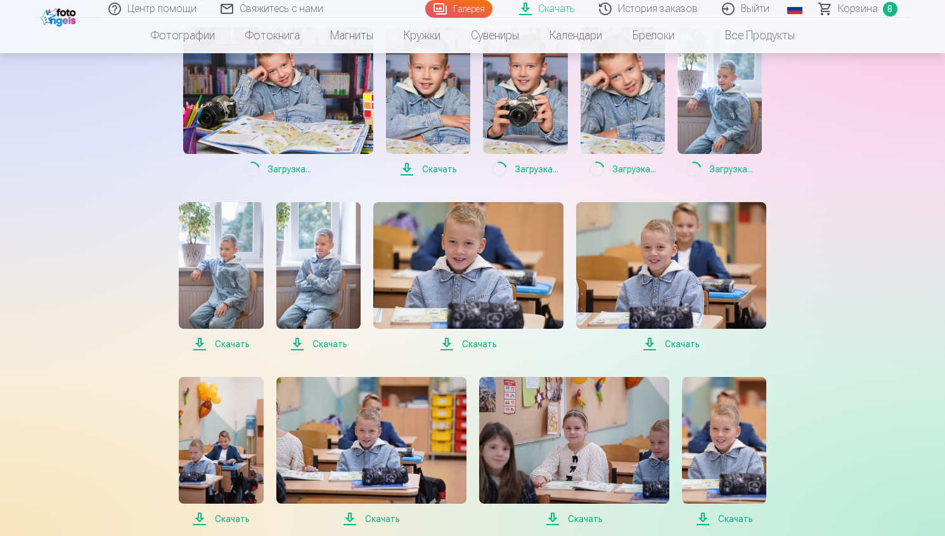
click at [241, 343] on span "Скачать" at bounding box center [221, 343] width 84 height 15
click at [322, 343] on span "Скачать" at bounding box center [318, 343] width 84 height 15
click at [477, 344] on span "Скачать" at bounding box center [468, 343] width 190 height 15
click at [673, 349] on span "Скачать" at bounding box center [671, 343] width 190 height 15
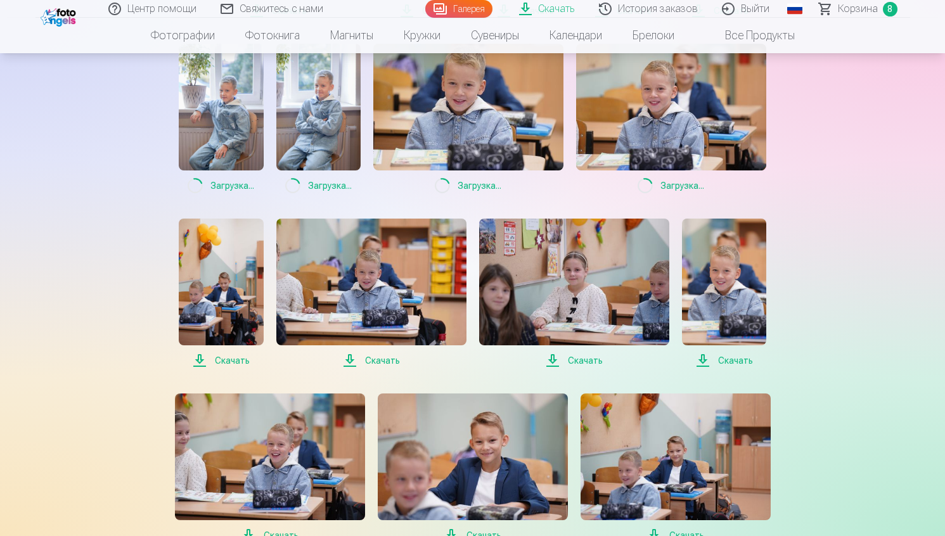
scroll to position [801, 0]
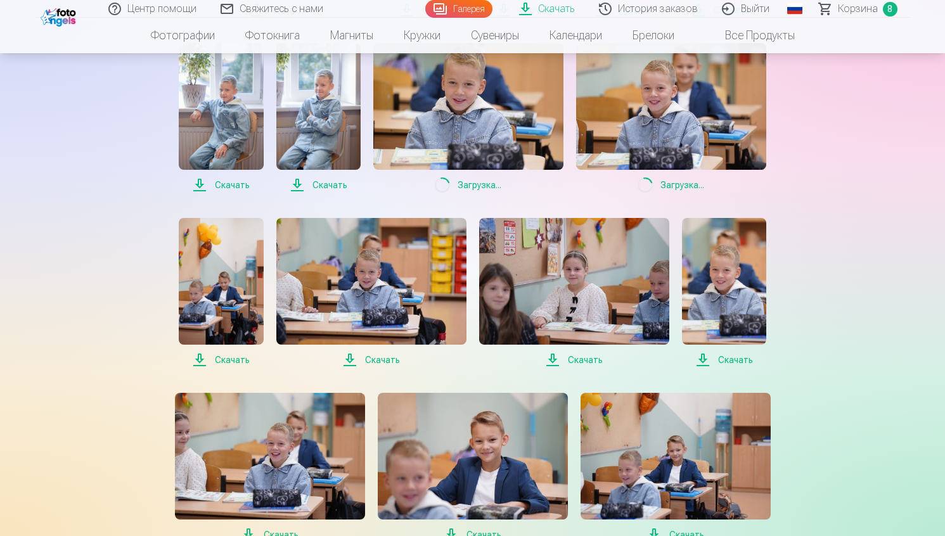
click at [374, 360] on span "Скачать" at bounding box center [371, 359] width 190 height 15
click at [727, 355] on span "Скачать" at bounding box center [724, 359] width 84 height 15
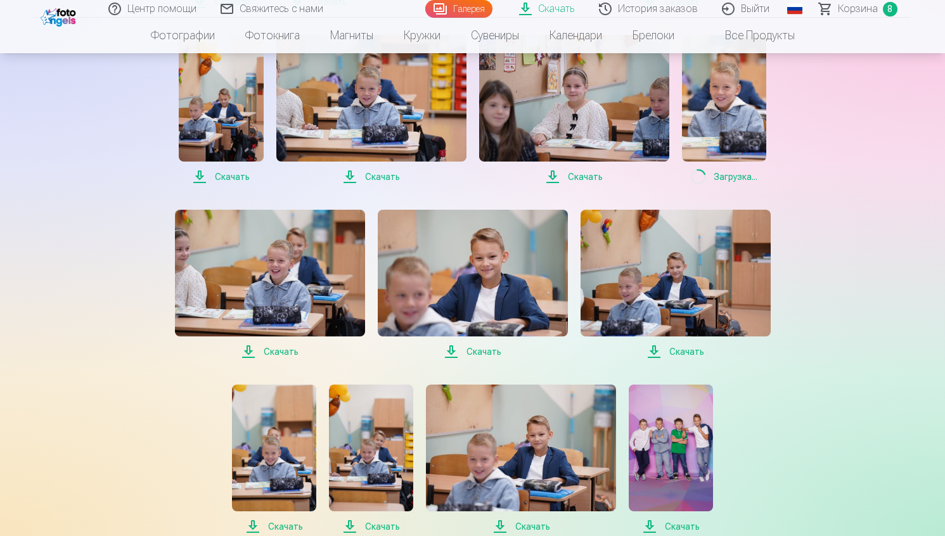
scroll to position [1009, 0]
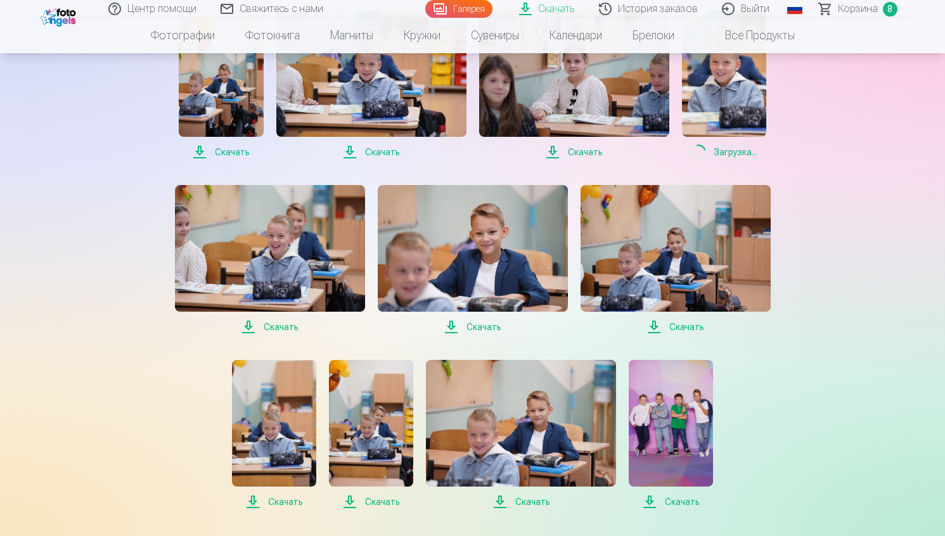
click at [286, 325] on span "Скачать" at bounding box center [270, 326] width 190 height 15
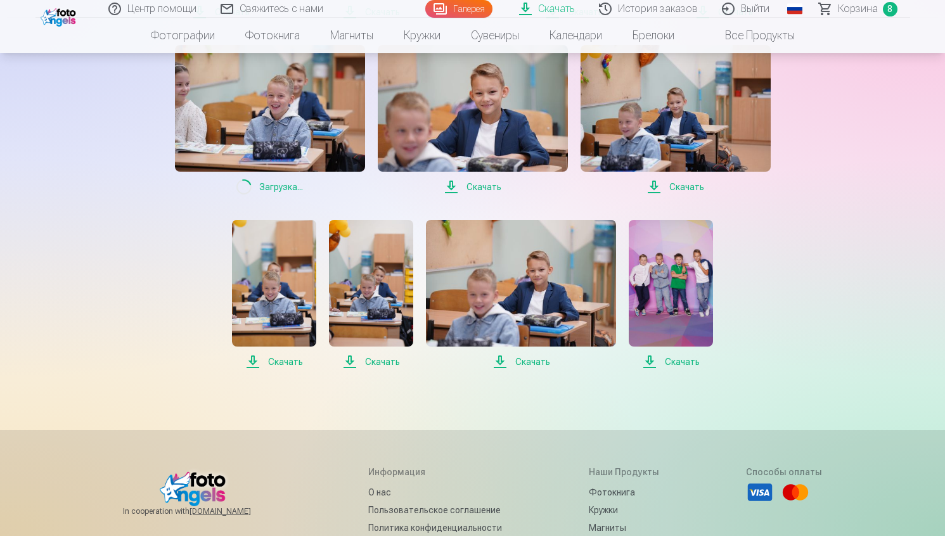
scroll to position [1157, 0]
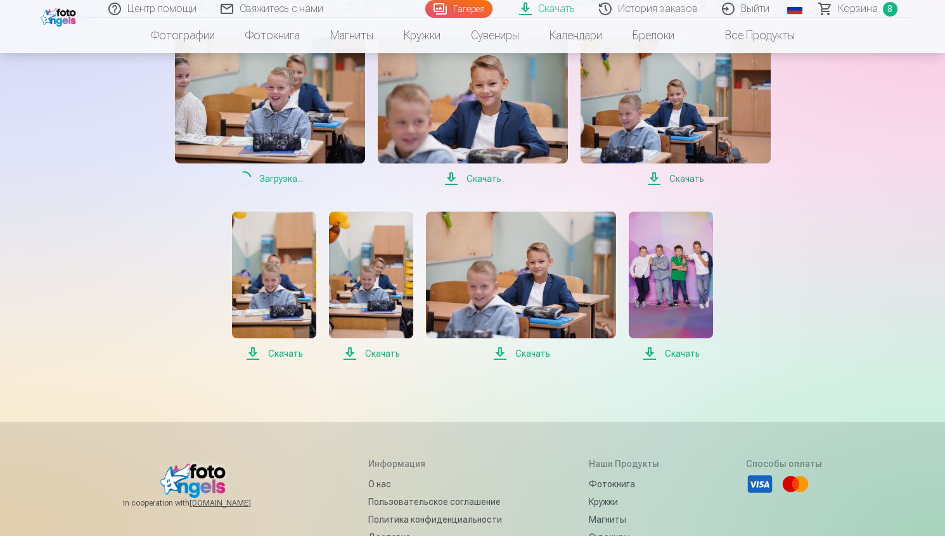
click at [273, 351] on span "Скачать" at bounding box center [274, 353] width 84 height 15
click at [388, 355] on span "Скачать" at bounding box center [371, 353] width 84 height 15
click at [680, 353] on span "Скачать" at bounding box center [670, 353] width 84 height 15
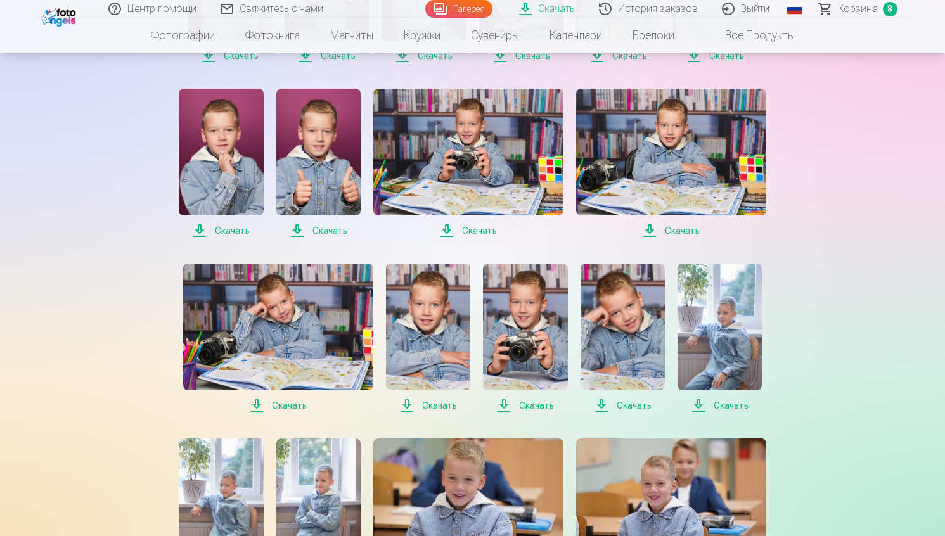
scroll to position [432, 0]
